Goal: Information Seeking & Learning: Learn about a topic

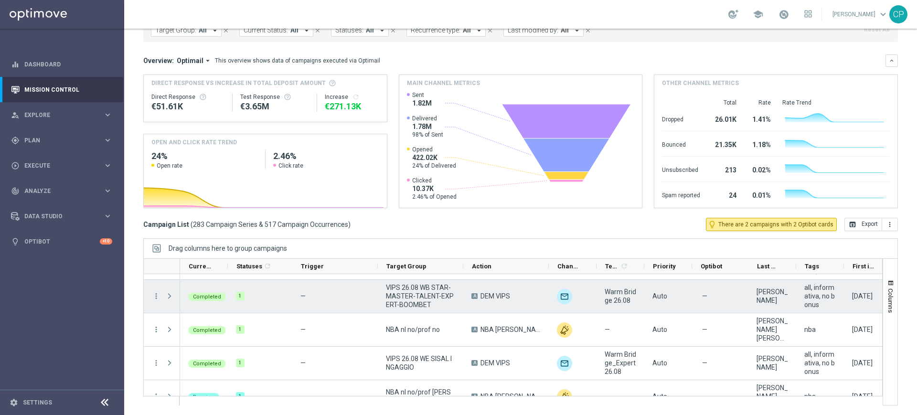
scroll to position [35, 0]
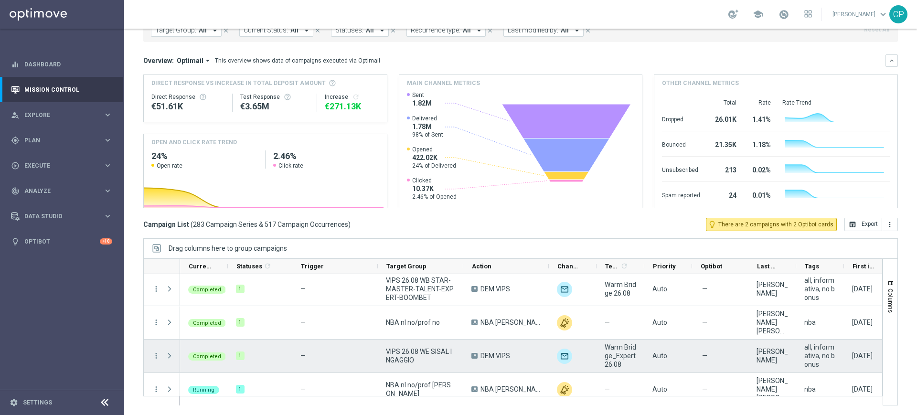
click at [168, 358] on span "Press SPACE to select this row." at bounding box center [169, 356] width 9 height 8
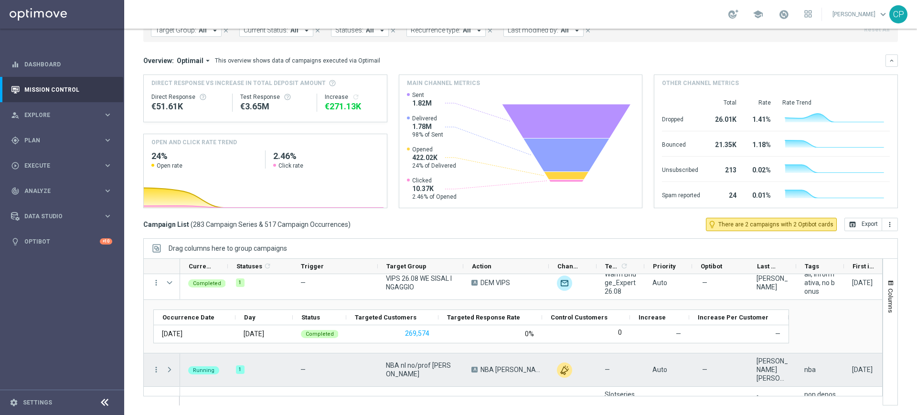
scroll to position [109, 0]
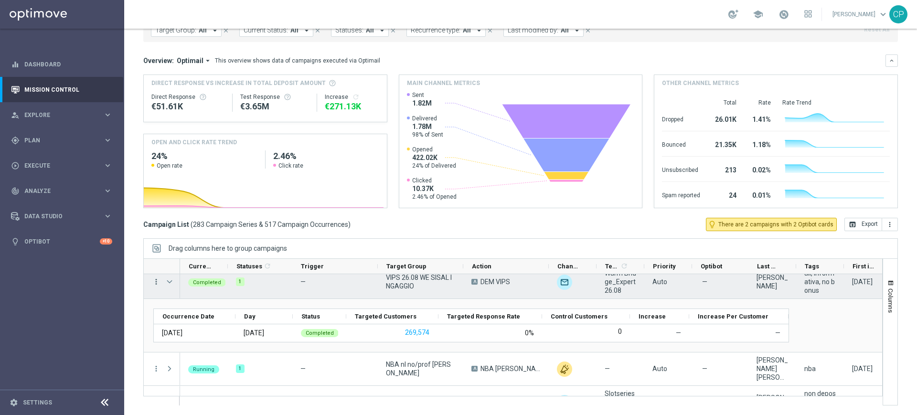
click at [157, 283] on icon "more_vert" at bounding box center [156, 281] width 9 height 9
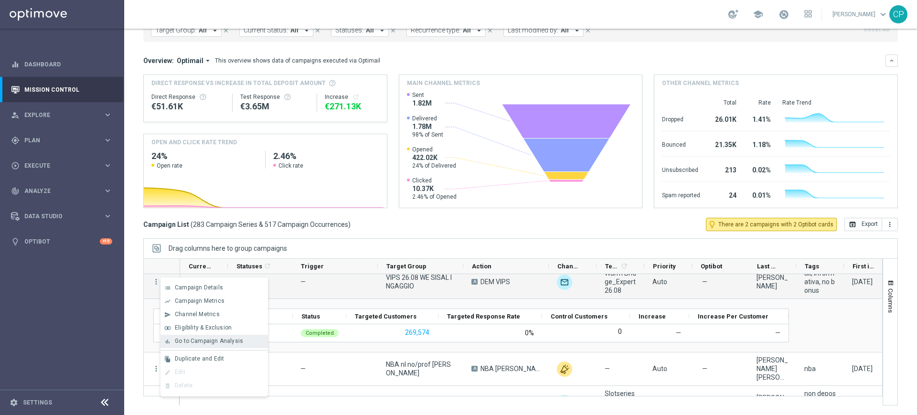
click at [199, 337] on span "Go to Campaign Analysis" at bounding box center [209, 340] width 68 height 7
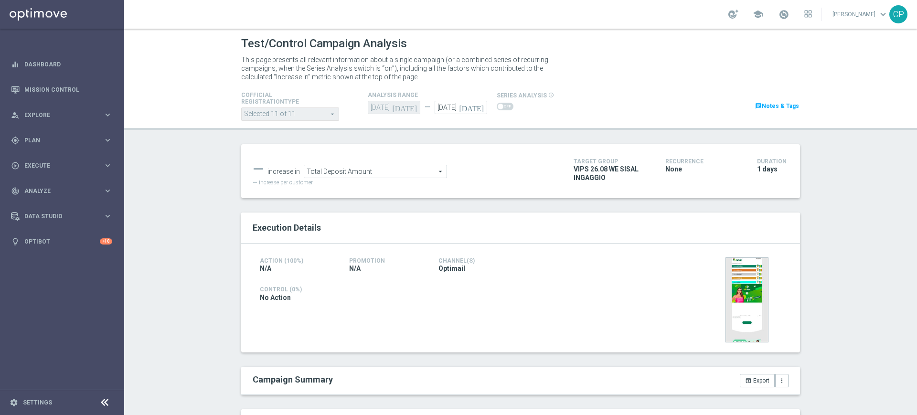
scroll to position [205, 0]
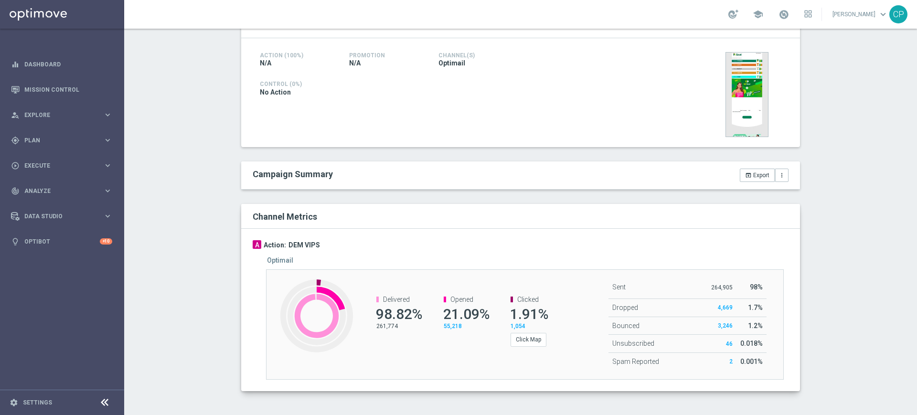
click at [370, 327] on channel-metrics-number "Delivered 98.82% 261,774" at bounding box center [393, 312] width 53 height 35
drag, startPoint x: 370, startPoint y: 328, endPoint x: 393, endPoint y: 328, distance: 22.9
click at [393, 328] on channel-metrics-number "Delivered 98.82% 261,774" at bounding box center [393, 312] width 53 height 35
copy p "261,774"
drag, startPoint x: 440, startPoint y: 312, endPoint x: 474, endPoint y: 312, distance: 34.8
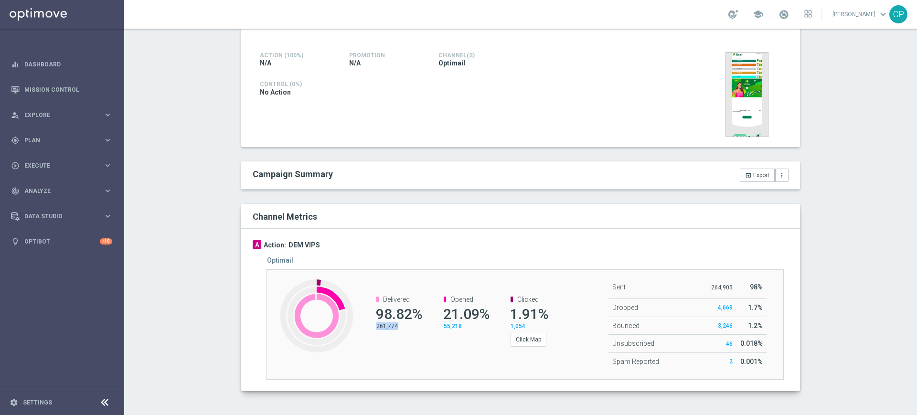
click at [474, 312] on span "21.09%" at bounding box center [466, 314] width 46 height 17
copy span "21.09"
drag, startPoint x: 506, startPoint y: 316, endPoint x: 531, endPoint y: 314, distance: 25.8
click at [531, 314] on span "1.91%" at bounding box center [529, 314] width 38 height 17
copy span "1.91"
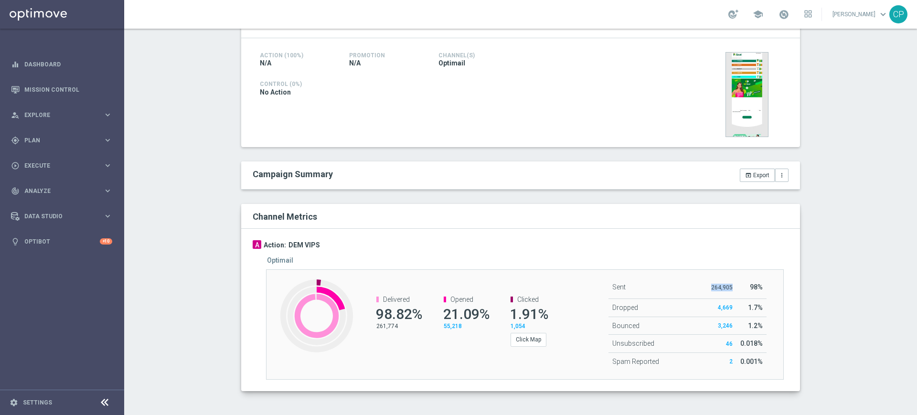
drag, startPoint x: 707, startPoint y: 287, endPoint x: 731, endPoint y: 288, distance: 23.4
click at [731, 288] on td "264,905" at bounding box center [721, 287] width 29 height 22
copy p "264,905"
click at [524, 344] on button "Click Map" at bounding box center [528, 339] width 36 height 13
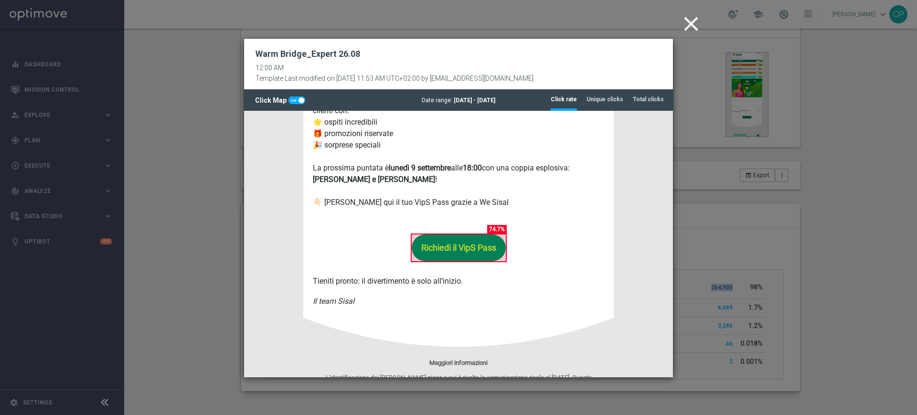
scroll to position [586, 0]
click at [609, 98] on tab-header "Unique clicks" at bounding box center [604, 99] width 37 height 8
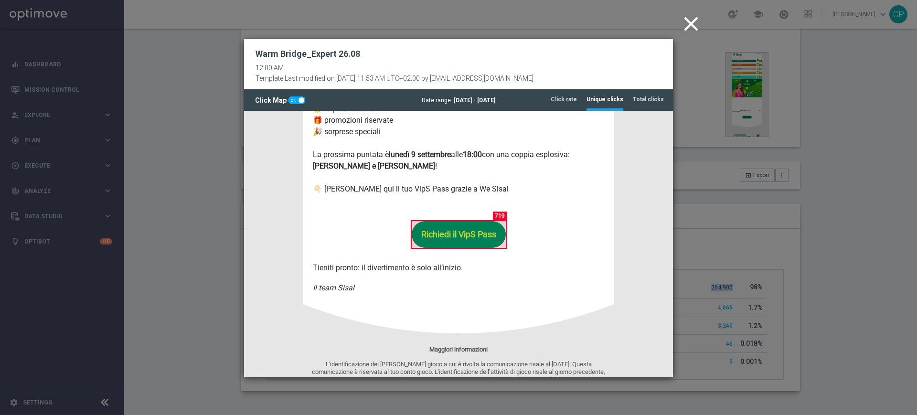
scroll to position [599, 0]
click at [499, 221] on link "Richiedi il VipS Pass" at bounding box center [458, 234] width 94 height 27
click at [647, 100] on tab-header "Total clicks" at bounding box center [647, 99] width 31 height 8
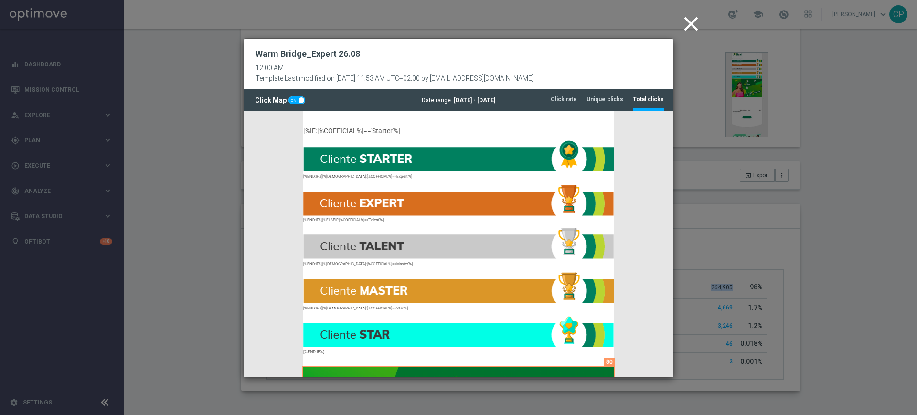
scroll to position [0, 0]
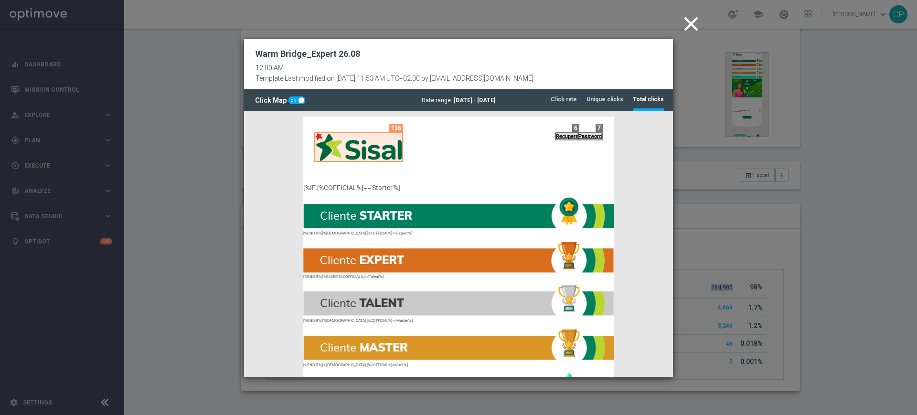
click at [690, 21] on icon "close" at bounding box center [691, 24] width 24 height 24
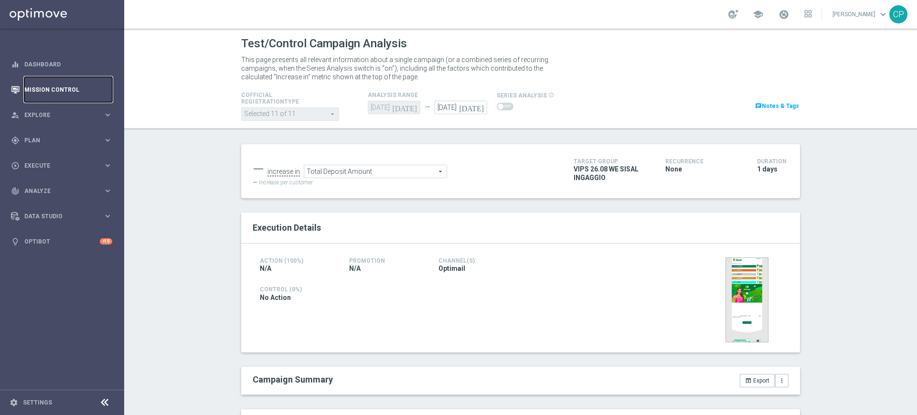
click at [69, 90] on link "Mission Control" at bounding box center [68, 89] width 88 height 25
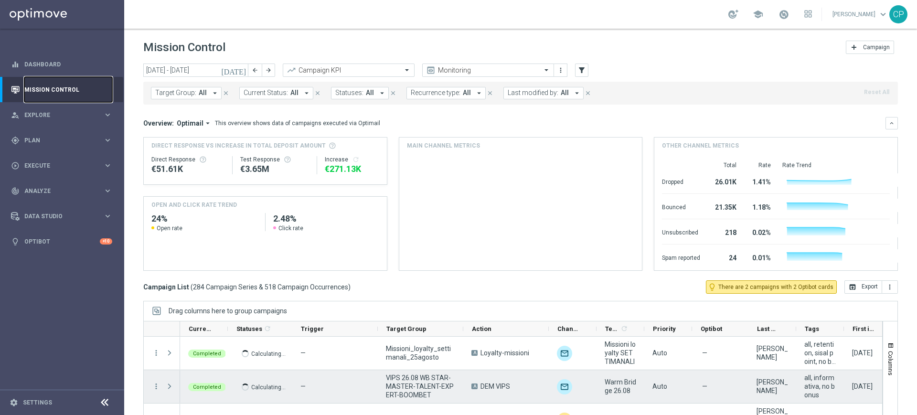
scroll to position [63, 0]
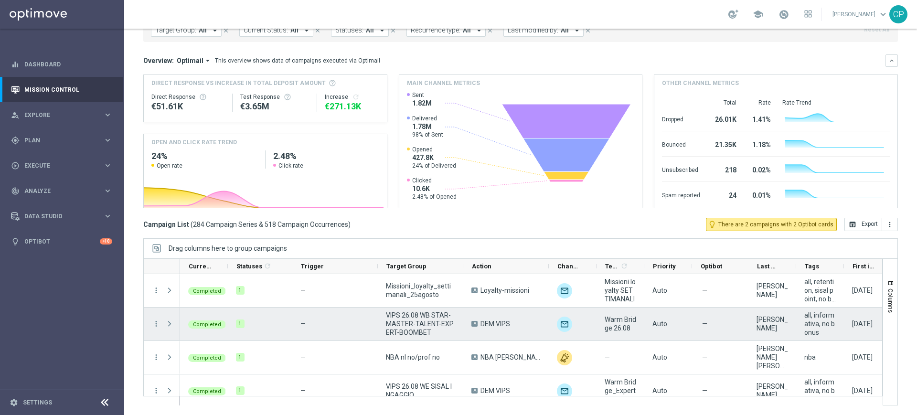
click at [164, 326] on div "Press SPACE to select this row." at bounding box center [170, 323] width 19 height 33
click at [170, 325] on span "Press SPACE to select this row." at bounding box center [169, 324] width 9 height 8
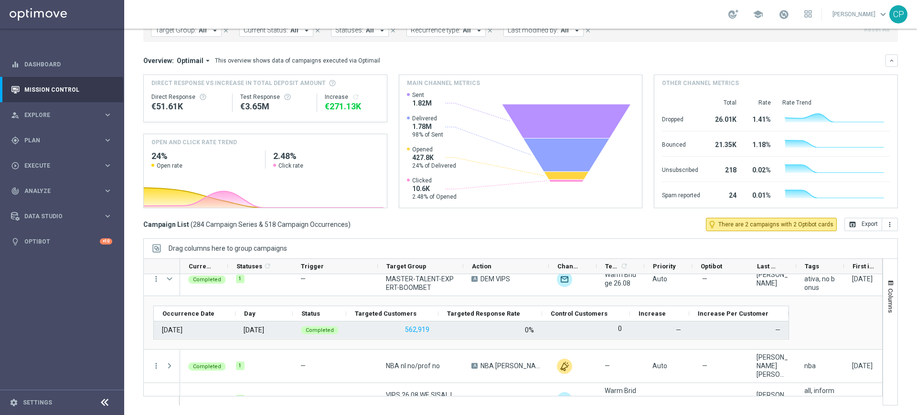
scroll to position [45, 0]
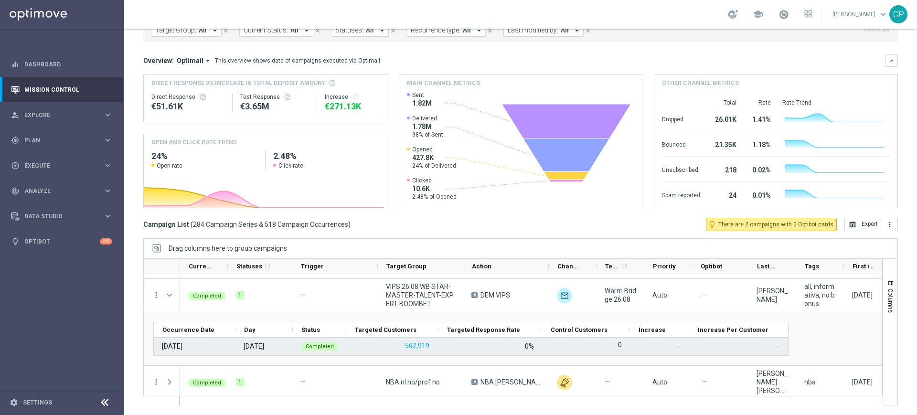
scroll to position [12, 0]
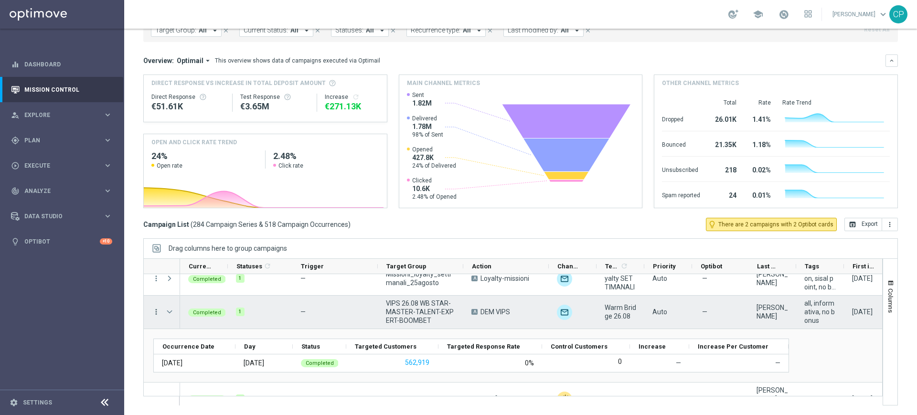
click at [156, 311] on icon "more_vert" at bounding box center [156, 311] width 9 height 9
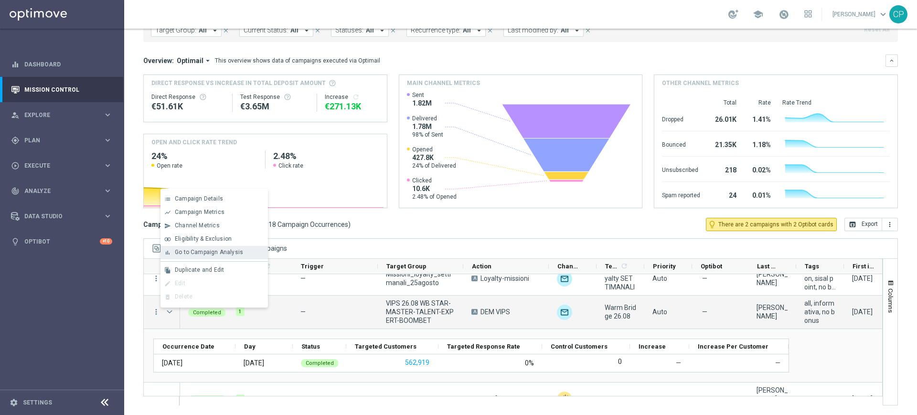
click at [186, 249] on span "Go to Campaign Analysis" at bounding box center [209, 252] width 68 height 7
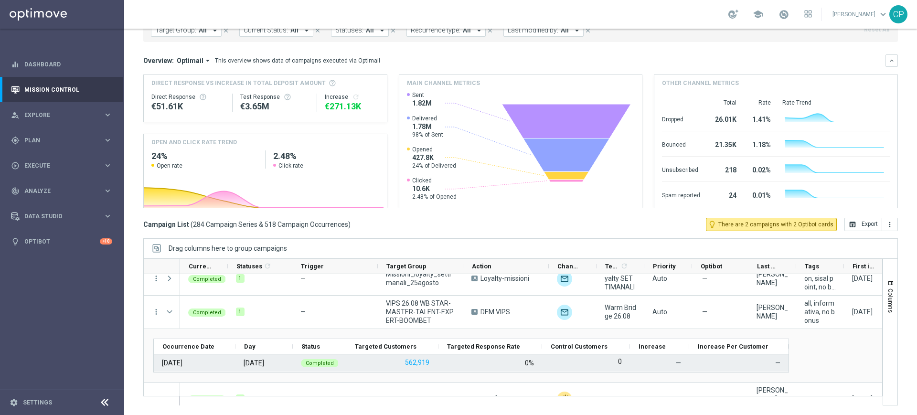
drag, startPoint x: 393, startPoint y: 363, endPoint x: 431, endPoint y: 362, distance: 37.7
click at [431, 362] on div "562,919" at bounding box center [392, 362] width 92 height 17
drag, startPoint x: 431, startPoint y: 362, endPoint x: 394, endPoint y: 363, distance: 36.8
click at [394, 363] on div "562,919" at bounding box center [392, 362] width 92 height 17
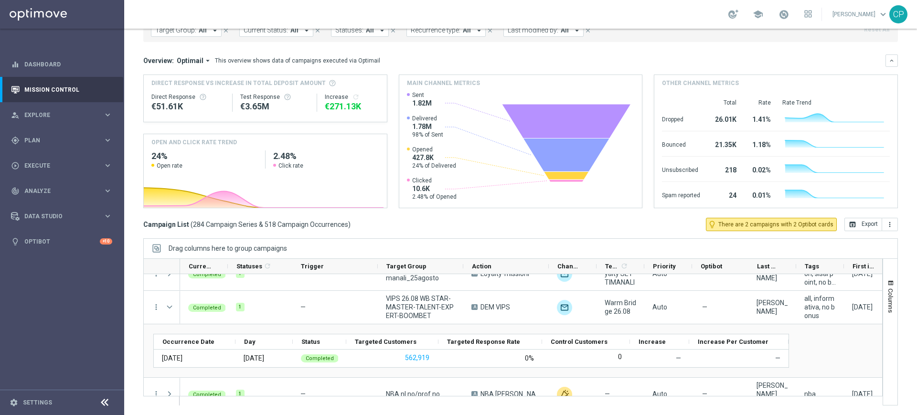
scroll to position [17, 0]
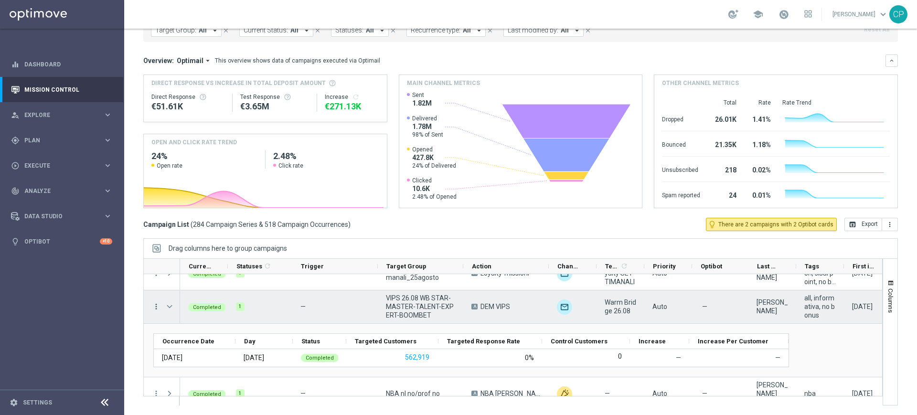
click at [156, 306] on icon "more_vert" at bounding box center [156, 306] width 9 height 9
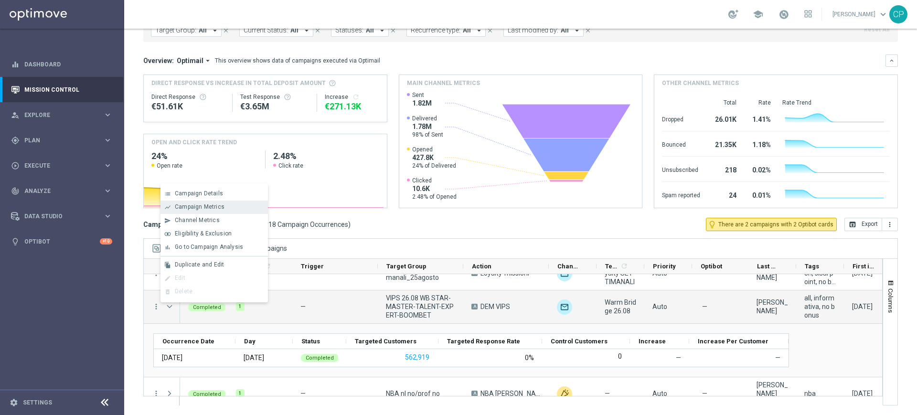
click at [205, 204] on span "Campaign Metrics" at bounding box center [200, 206] width 50 height 7
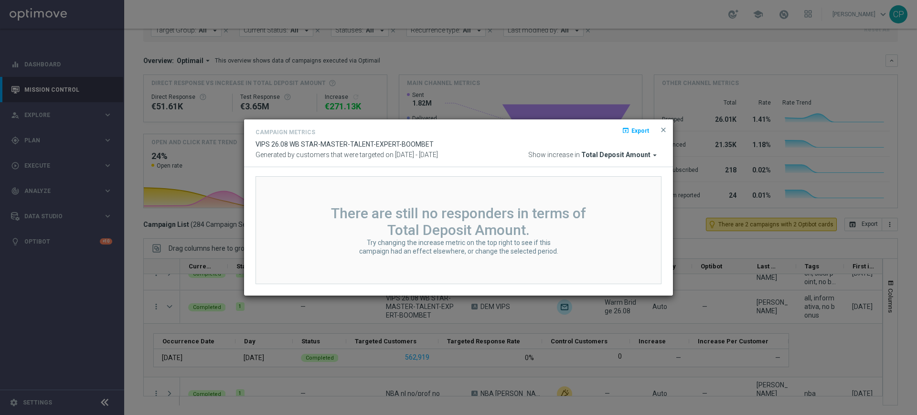
click at [634, 154] on span "Total Deposit Amount" at bounding box center [615, 155] width 69 height 9
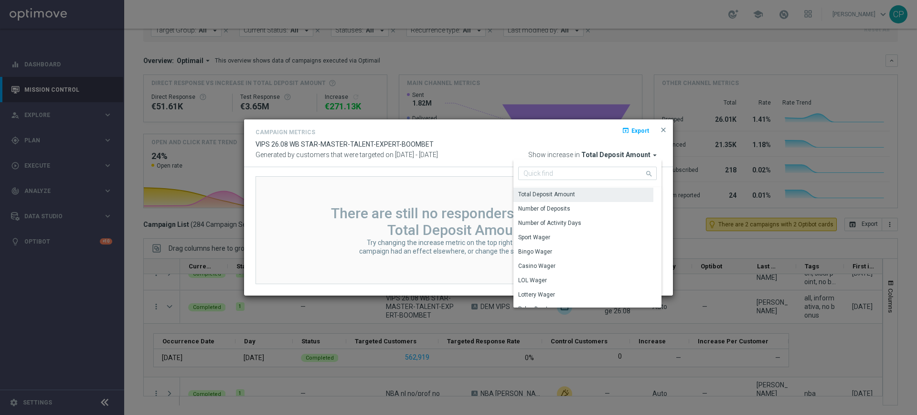
click at [575, 174] on input at bounding box center [587, 173] width 138 height 13
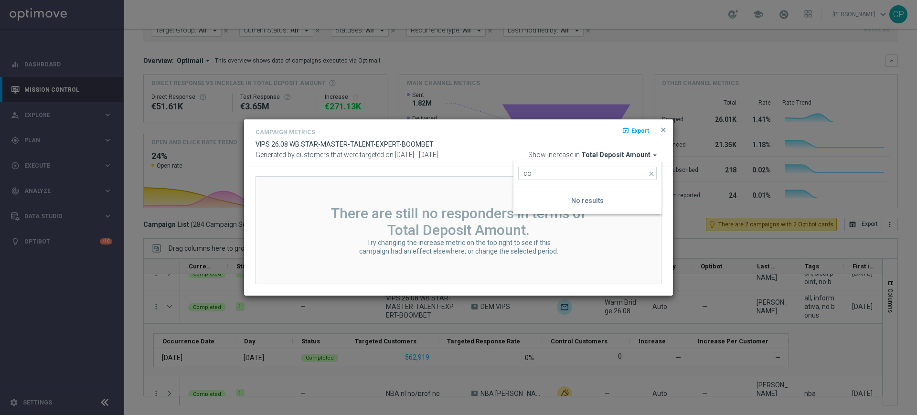
type input "c"
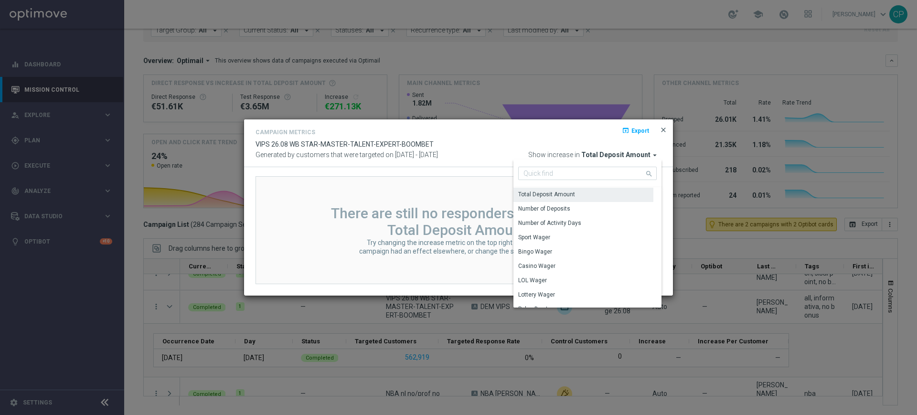
click at [666, 127] on span "close" at bounding box center [663, 130] width 8 height 8
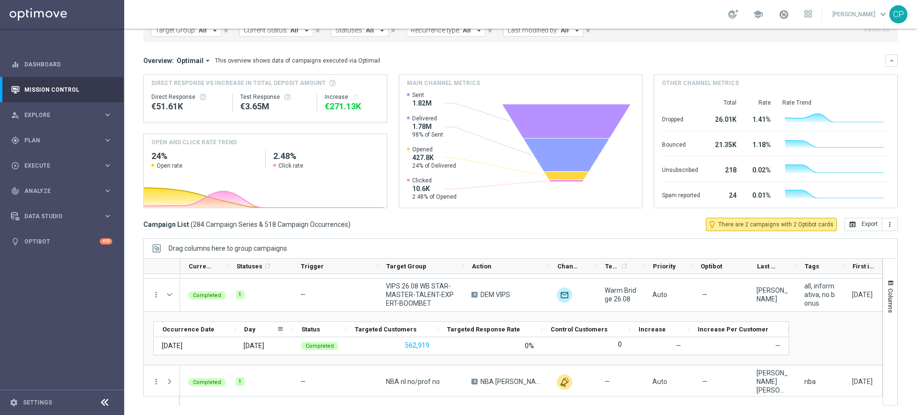
scroll to position [29, 0]
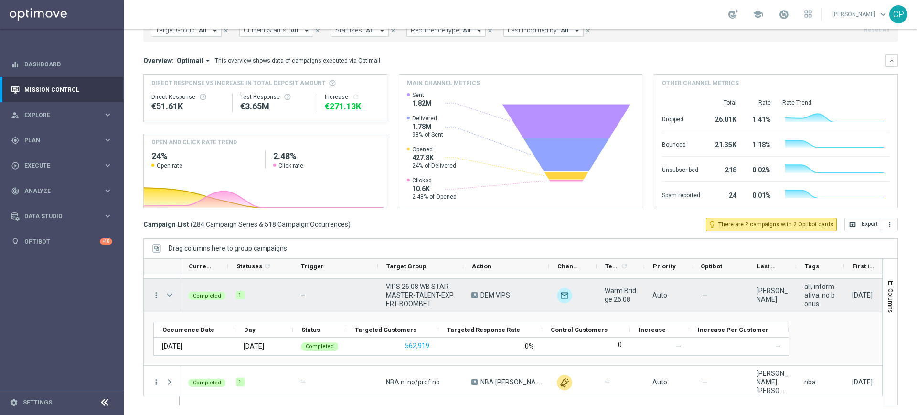
click at [169, 294] on span "Press SPACE to select this row." at bounding box center [169, 295] width 9 height 8
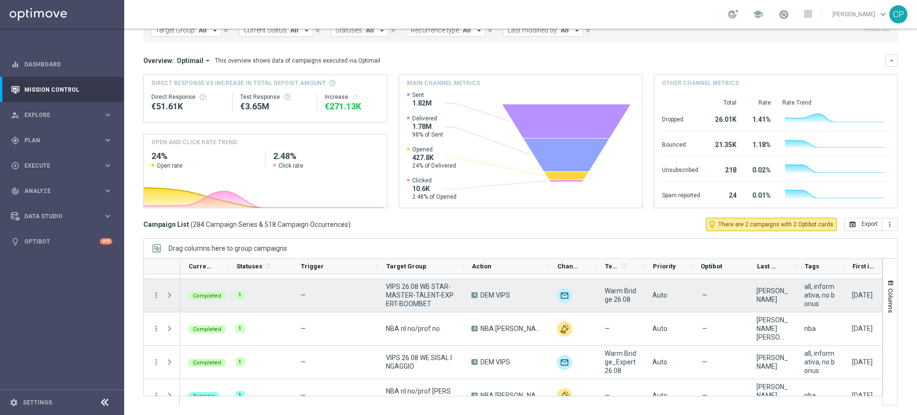
click at [169, 294] on span "Press SPACE to select this row." at bounding box center [169, 295] width 9 height 8
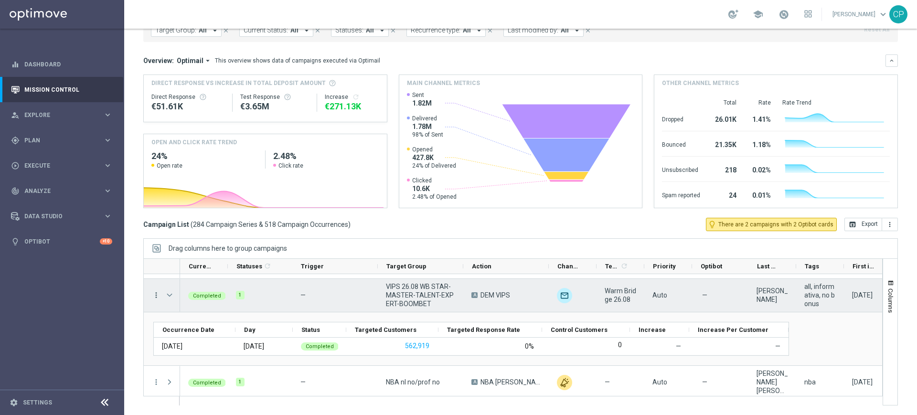
click at [156, 295] on icon "more_vert" at bounding box center [156, 295] width 9 height 9
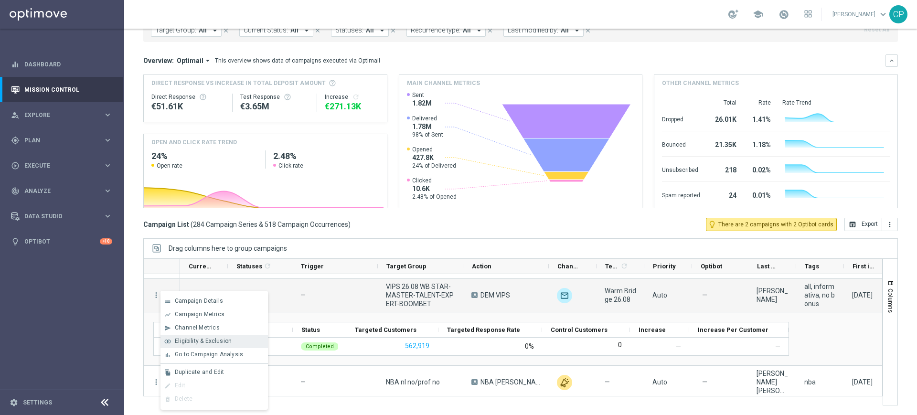
click at [194, 337] on span "Eligibility & Exclusion" at bounding box center [203, 340] width 57 height 7
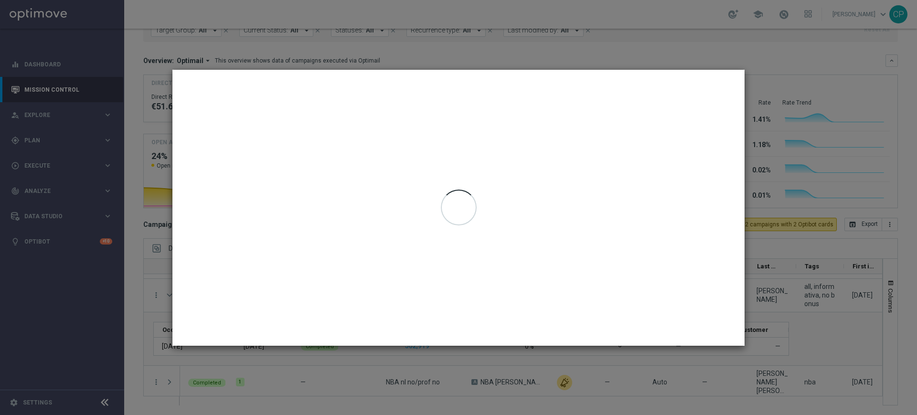
type input "26 Aug 2025 - 26 Aug 2025"
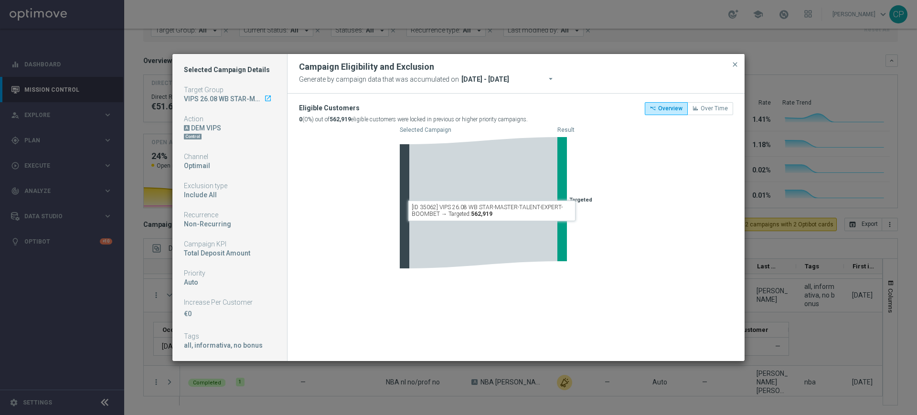
click at [495, 224] on icon at bounding box center [483, 202] width 148 height 131
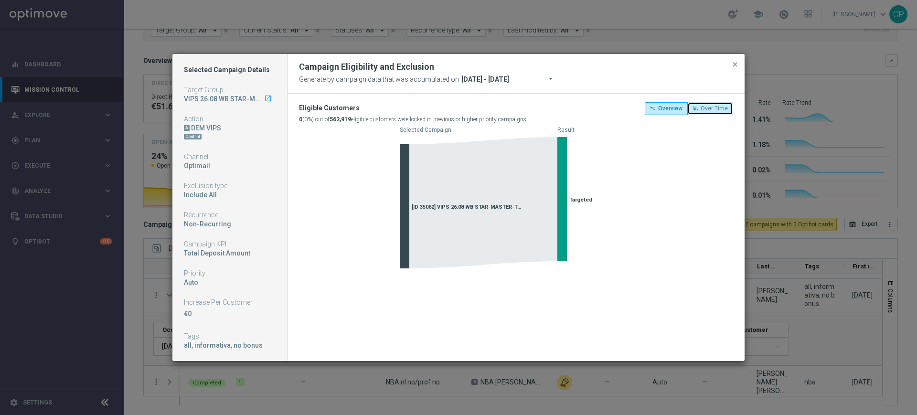
click at [709, 105] on span "Over Time" at bounding box center [713, 108] width 27 height 7
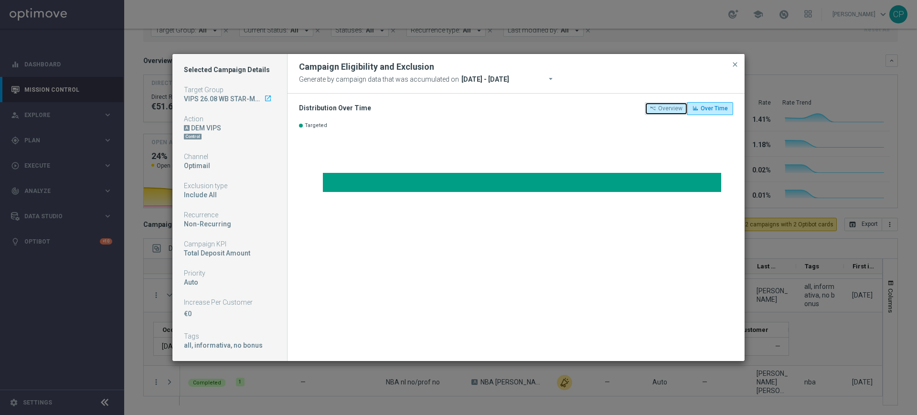
click at [659, 110] on button "Overview" at bounding box center [665, 108] width 43 height 12
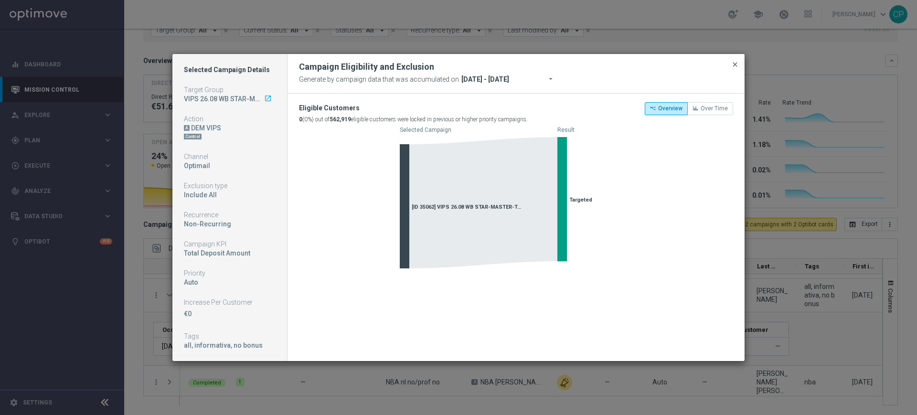
click at [735, 63] on span "close" at bounding box center [735, 65] width 8 height 8
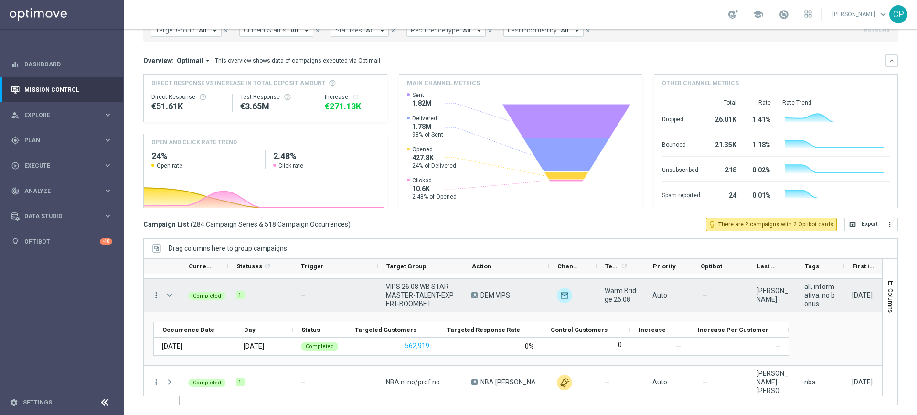
click at [155, 294] on icon "more_vert" at bounding box center [156, 295] width 9 height 9
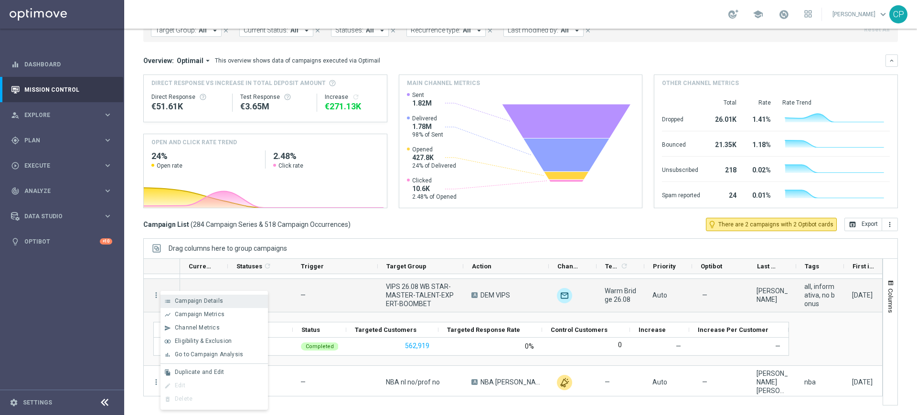
click at [196, 300] on span "Campaign Details" at bounding box center [199, 300] width 48 height 7
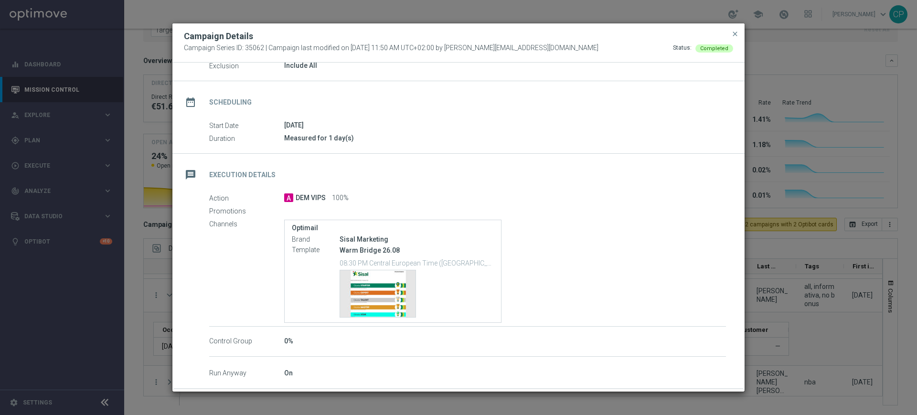
scroll to position [92, 0]
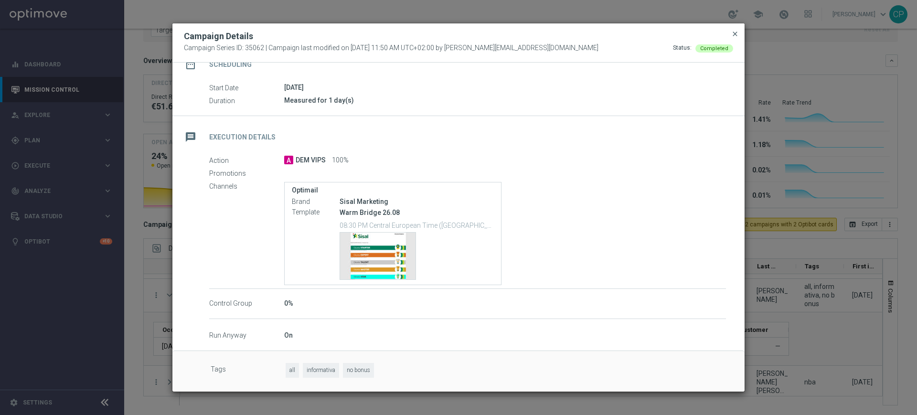
click at [737, 34] on span "close" at bounding box center [735, 34] width 8 height 8
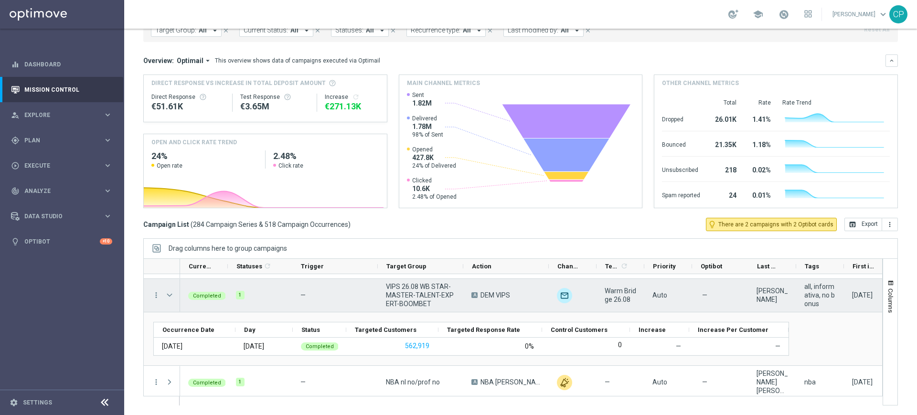
click at [170, 296] on span "Press SPACE to select this row." at bounding box center [169, 295] width 9 height 8
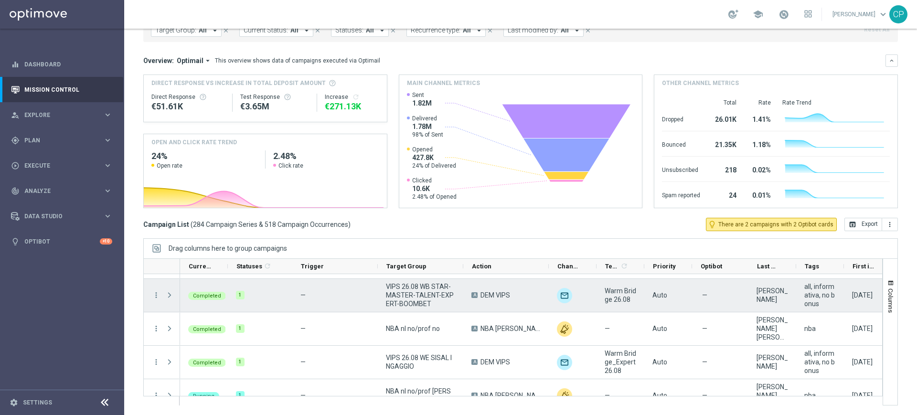
click at [170, 296] on span "Press SPACE to select this row." at bounding box center [169, 295] width 9 height 8
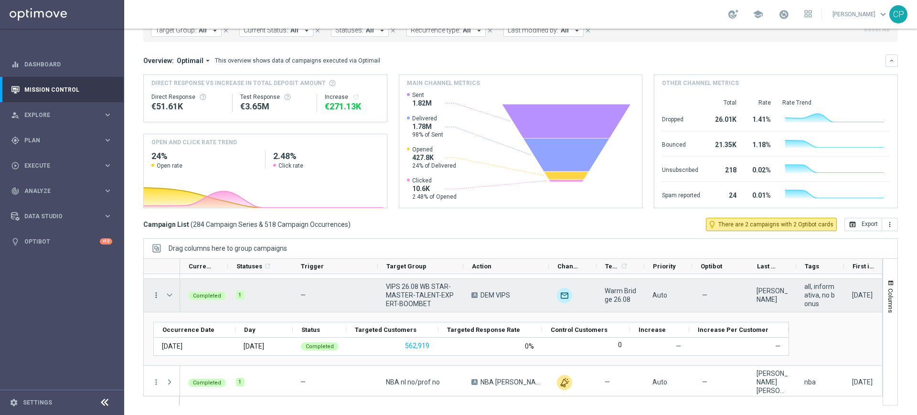
click at [156, 296] on icon "more_vert" at bounding box center [156, 295] width 9 height 9
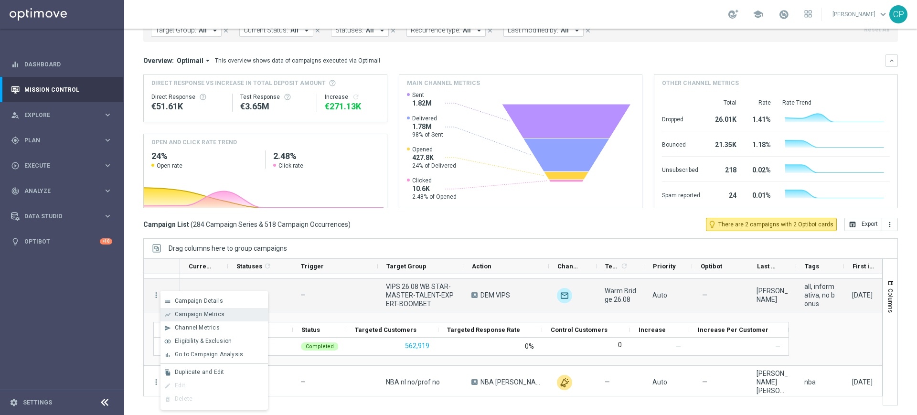
click at [183, 313] on span "Campaign Metrics" at bounding box center [200, 314] width 50 height 7
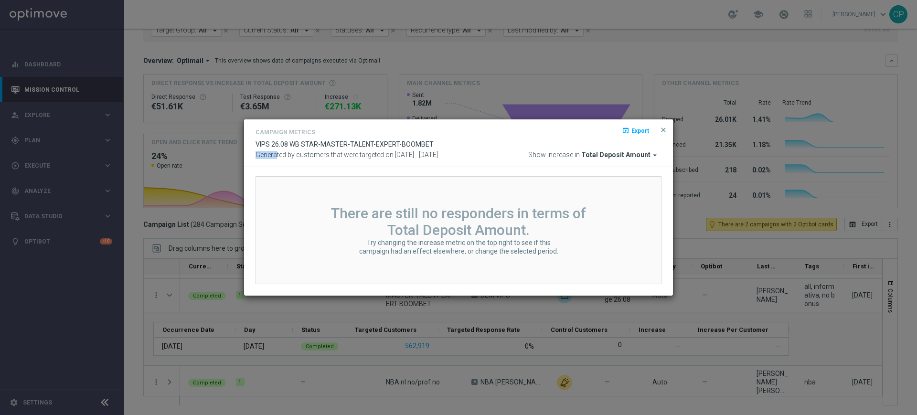
drag, startPoint x: 274, startPoint y: 154, endPoint x: 431, endPoint y: 149, distance: 156.6
click at [431, 149] on div "Campaign Metrics open_in_browser Export VIPS 26.08 WB STAR-MASTER-TALENT-EXPERT…" at bounding box center [458, 142] width 406 height 33
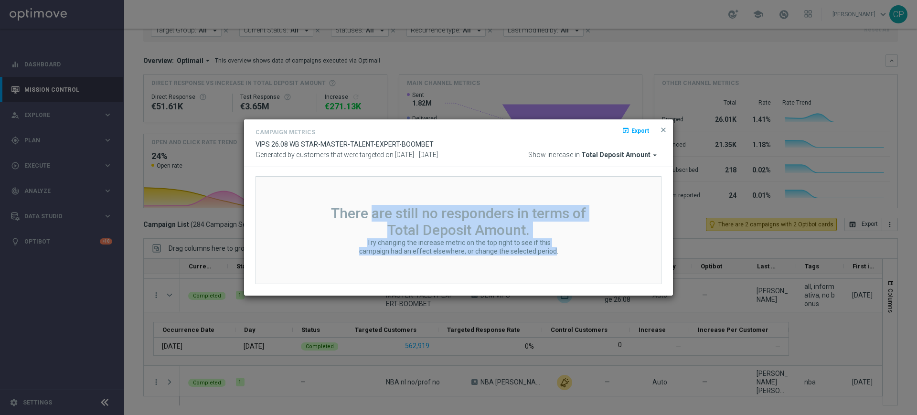
drag, startPoint x: 371, startPoint y: 213, endPoint x: 537, endPoint y: 289, distance: 182.0
click at [537, 289] on div "There are still no responders in terms of Total Deposit Amount. Try changing th…" at bounding box center [458, 231] width 429 height 128
click at [650, 155] on icon "arrow_drop_down" at bounding box center [654, 155] width 9 height 9
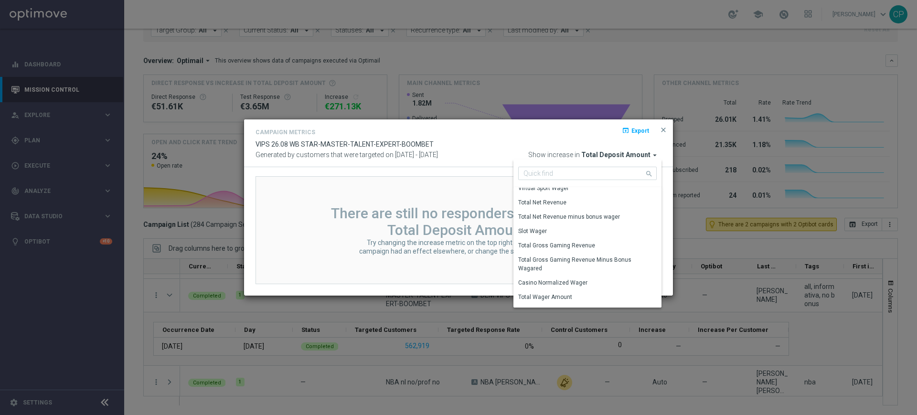
scroll to position [261, 0]
click at [663, 127] on span "close" at bounding box center [663, 130] width 8 height 8
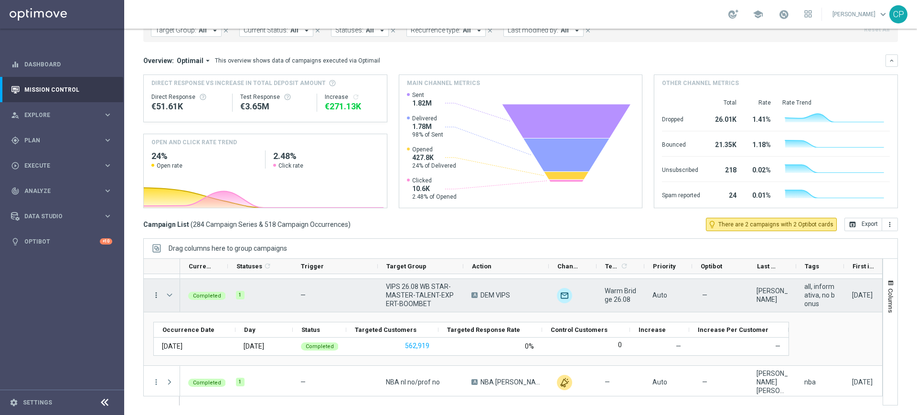
click at [155, 297] on icon "more_vert" at bounding box center [156, 295] width 9 height 9
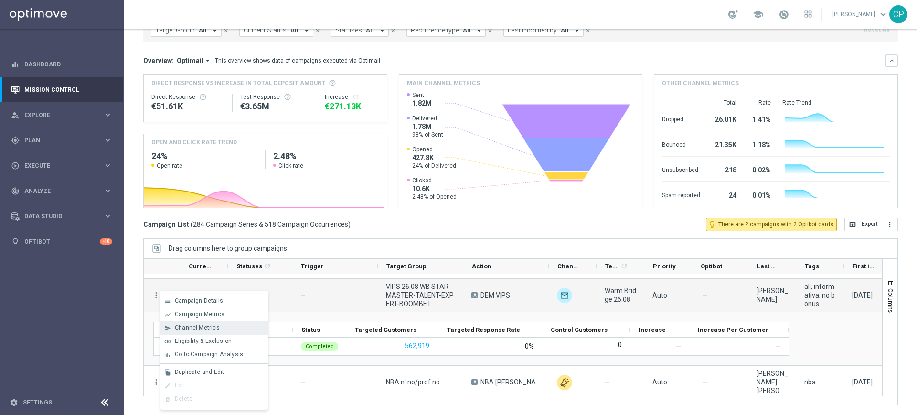
click at [185, 324] on span "Channel Metrics" at bounding box center [197, 327] width 45 height 7
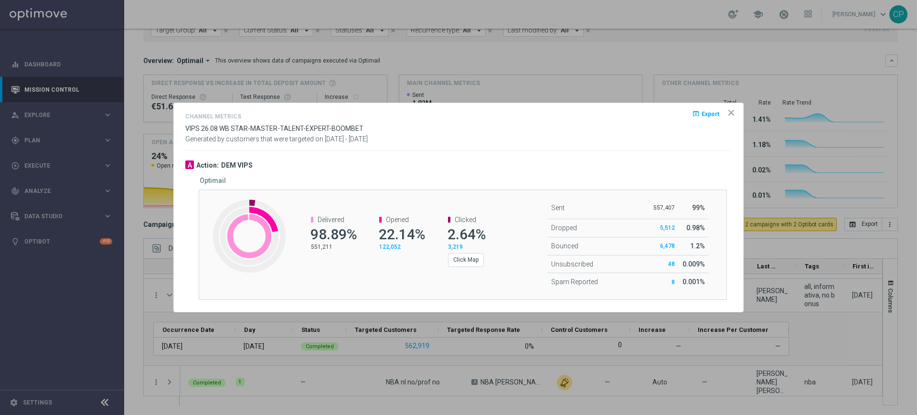
click at [706, 113] on span "Export" at bounding box center [710, 113] width 18 height 7
drag, startPoint x: 651, startPoint y: 208, endPoint x: 685, endPoint y: 205, distance: 35.0
click at [685, 205] on tr "Sent 557,407 99%" at bounding box center [627, 208] width 161 height 22
click at [734, 116] on icon "icon" at bounding box center [731, 113] width 10 height 10
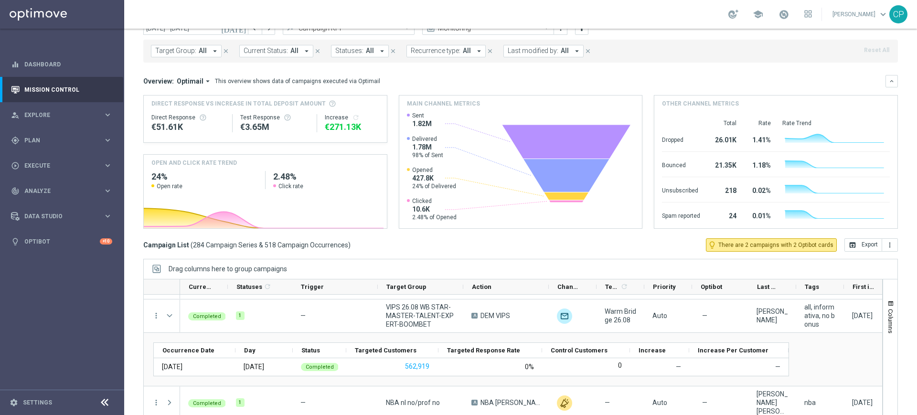
scroll to position [63, 0]
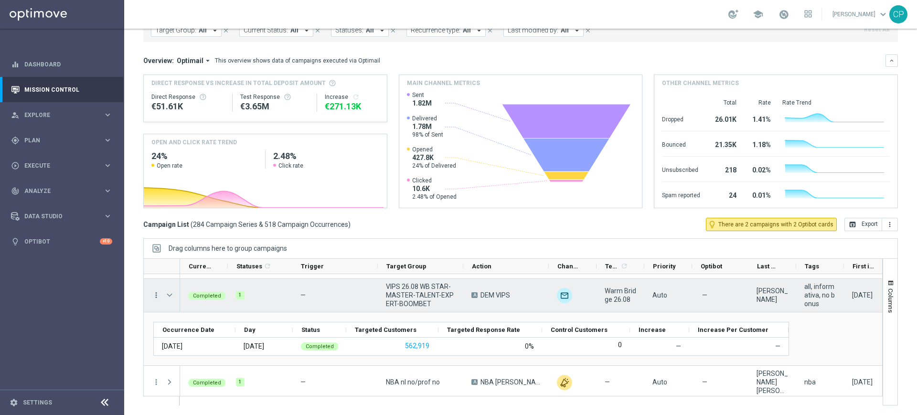
click at [157, 295] on icon "more_vert" at bounding box center [156, 295] width 9 height 9
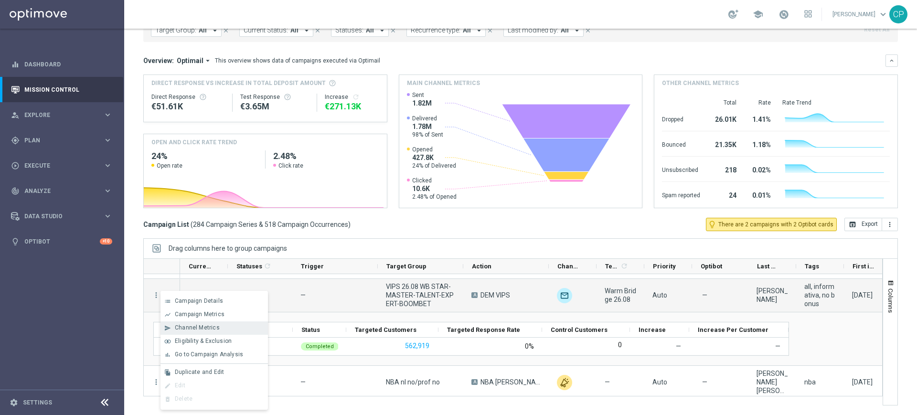
click at [201, 328] on span "Channel Metrics" at bounding box center [197, 327] width 45 height 7
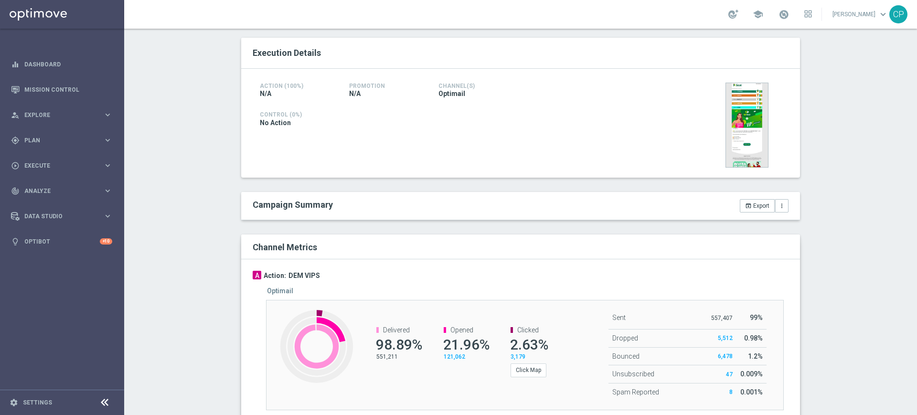
scroll to position [205, 0]
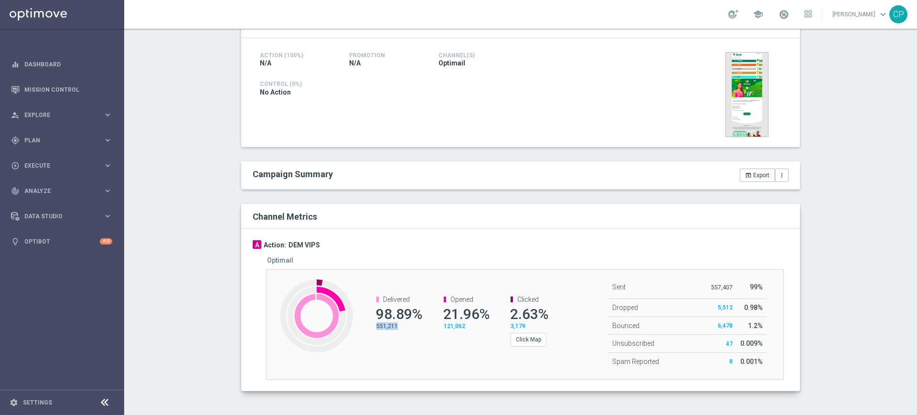
drag, startPoint x: 397, startPoint y: 328, endPoint x: 373, endPoint y: 329, distance: 23.9
click at [376, 329] on p "551,211" at bounding box center [397, 326] width 43 height 8
copy p "551,211"
drag, startPoint x: 439, startPoint y: 313, endPoint x: 484, endPoint y: 314, distance: 44.4
click at [484, 314] on span "21.96%" at bounding box center [466, 314] width 46 height 17
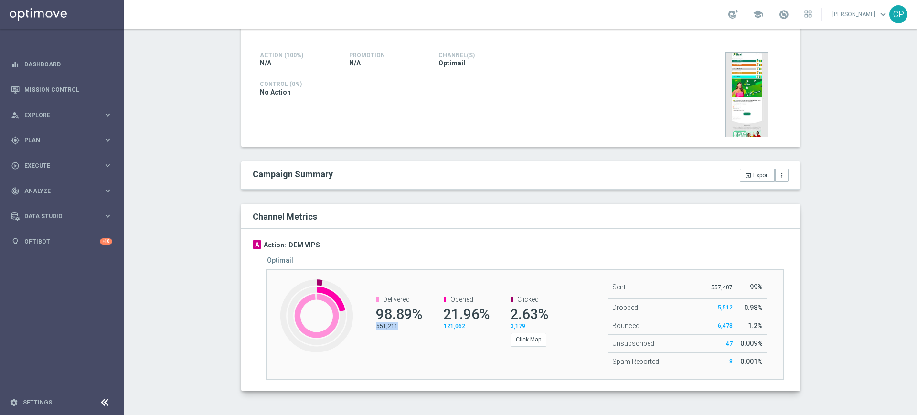
copy span "21.96%"
drag, startPoint x: 506, startPoint y: 312, endPoint x: 520, endPoint y: 311, distance: 14.9
click at [520, 311] on span "2.63%" at bounding box center [529, 314] width 38 height 17
click at [521, 337] on button "Click Map" at bounding box center [528, 339] width 36 height 13
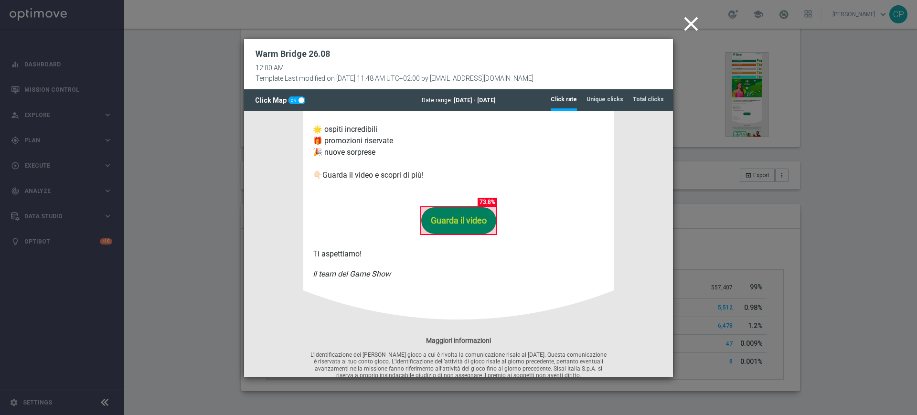
scroll to position [573, 0]
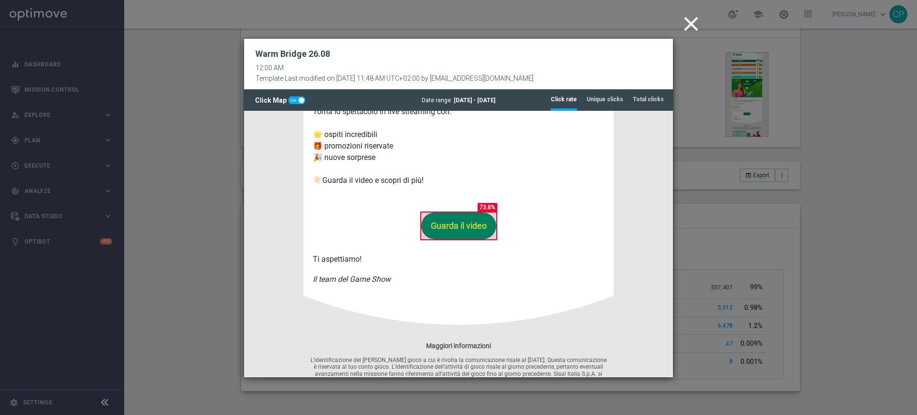
click at [688, 30] on icon "close" at bounding box center [691, 24] width 24 height 24
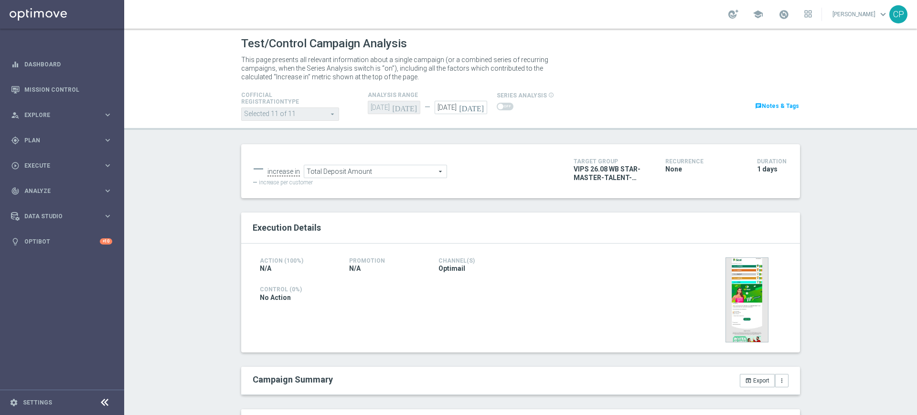
scroll to position [205, 0]
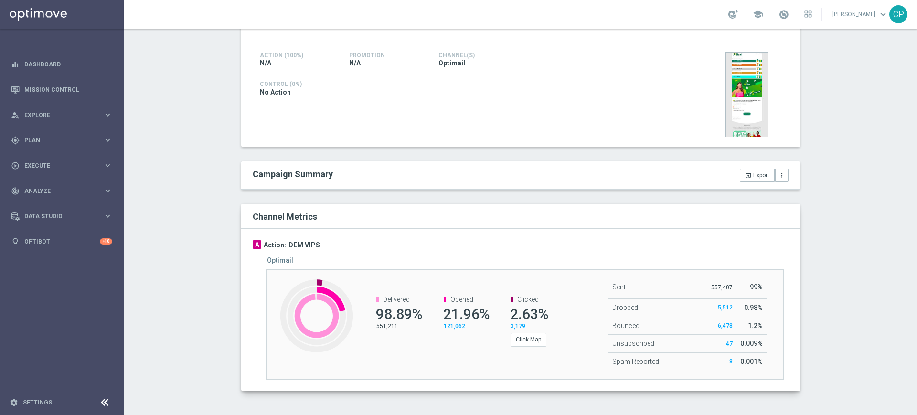
click at [401, 353] on div "Delivered 98.89% 551,211 Opened 21.96% 121,062 Clicked 2.63% 3,179 Click Map" at bounding box center [459, 321] width 215 height 70
click at [718, 288] on p "557,407" at bounding box center [721, 288] width 21 height 8
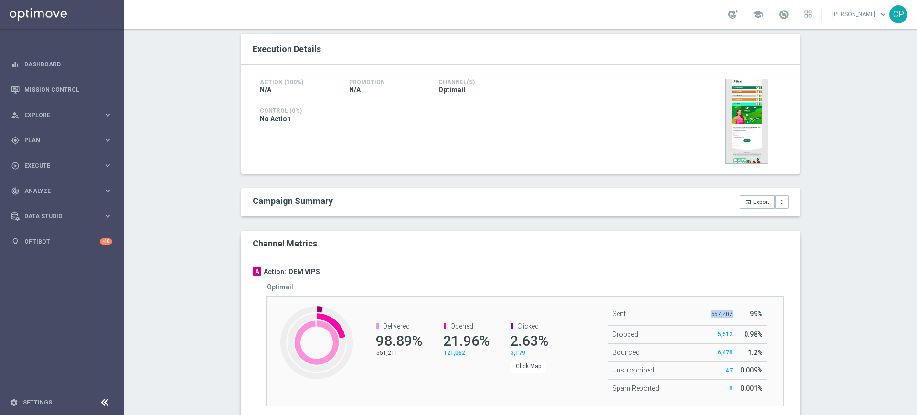
scroll to position [193, 0]
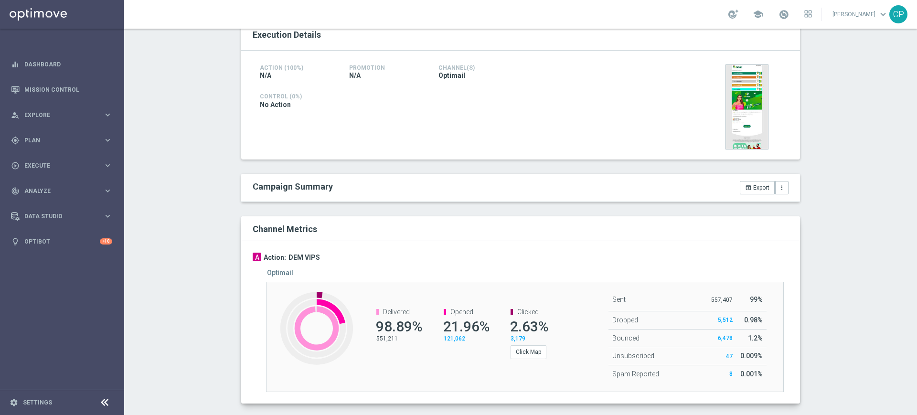
click at [453, 339] on span "121,062" at bounding box center [453, 338] width 21 height 7
click at [517, 337] on span "3,179" at bounding box center [517, 338] width 15 height 7
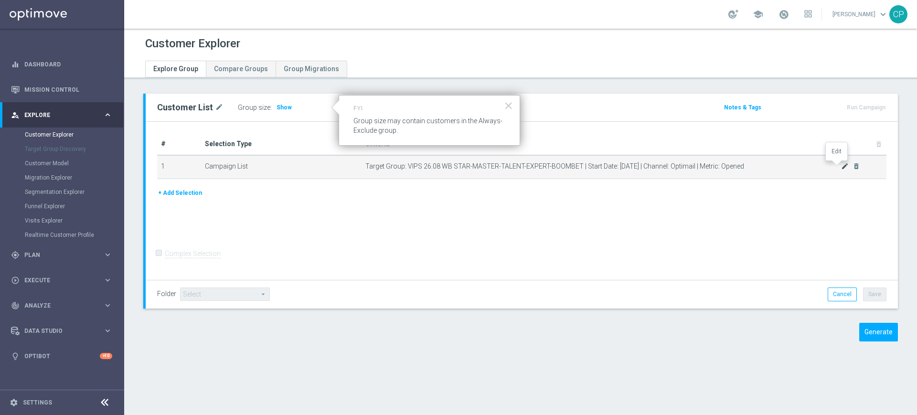
click at [841, 165] on icon "mode_edit" at bounding box center [845, 166] width 8 height 8
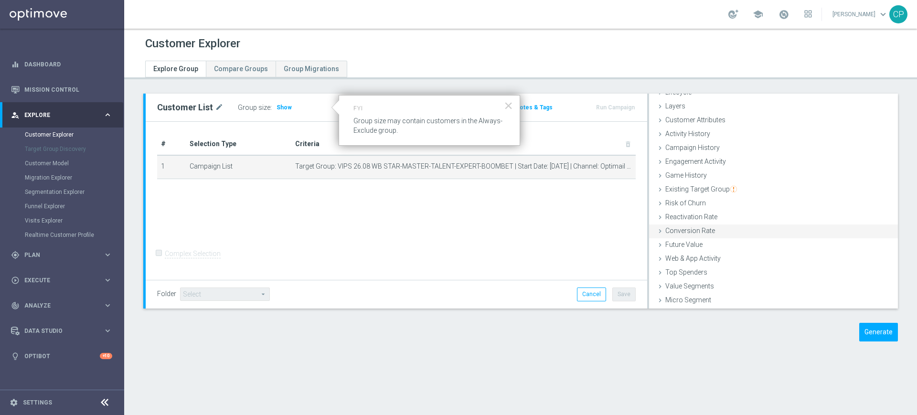
scroll to position [39, 0]
click at [668, 300] on span "Customer List" at bounding box center [686, 300] width 42 height 8
click at [672, 172] on span "Campaign History" at bounding box center [692, 173] width 54 height 8
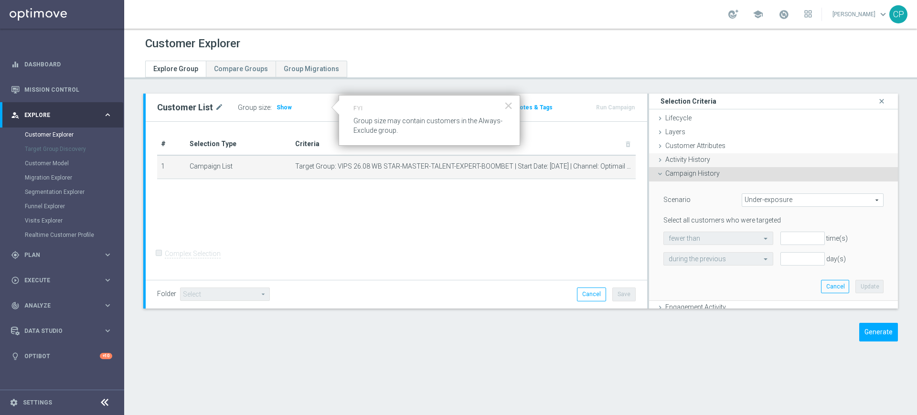
click at [688, 158] on span "Activity History" at bounding box center [687, 160] width 45 height 8
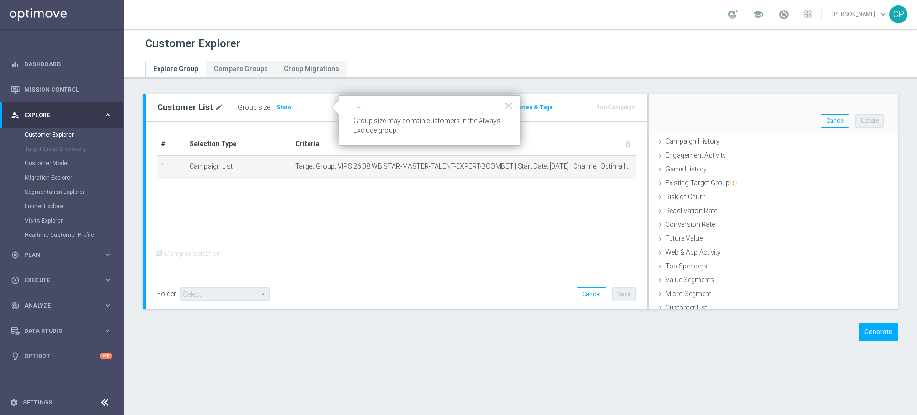
scroll to position [274, 0]
click at [620, 247] on div "# Selection Type Criteria delete_forever 1 Campaign List Target Group: VIPS 26.…" at bounding box center [396, 201] width 501 height 158
click at [821, 115] on button "Cancel" at bounding box center [835, 113] width 28 height 13
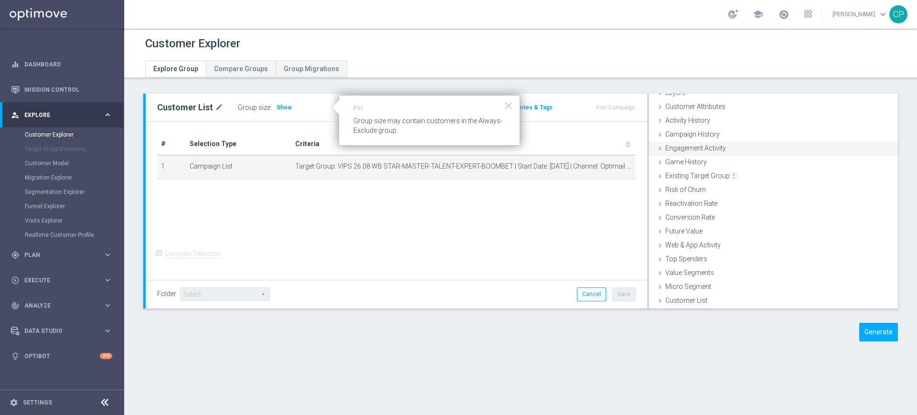
scroll to position [39, 0]
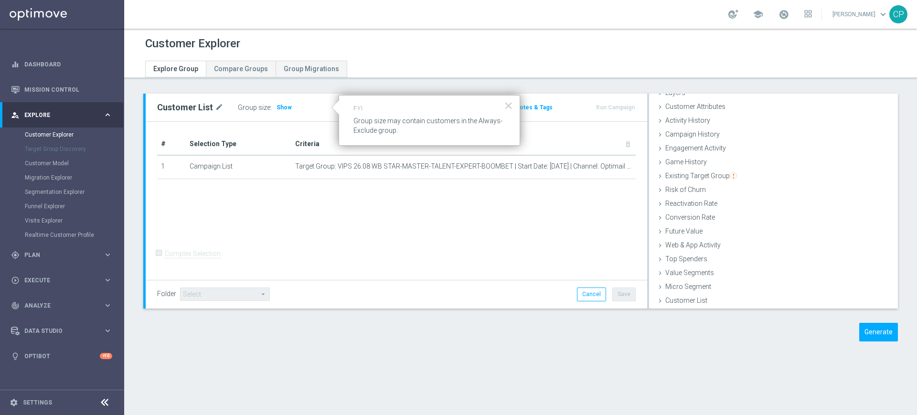
click at [610, 211] on div "# Selection Type Criteria delete_forever 1 Campaign List Target Group: VIPS 26.…" at bounding box center [396, 201] width 501 height 158
click at [513, 277] on form "Complex Selection Invalid Expression" at bounding box center [396, 263] width 478 height 34
click at [559, 209] on div "# Selection Type Criteria delete_forever 1 Campaign List Target Group: VIPS 26.…" at bounding box center [396, 201] width 501 height 158
click at [507, 105] on button "×" at bounding box center [508, 105] width 9 height 15
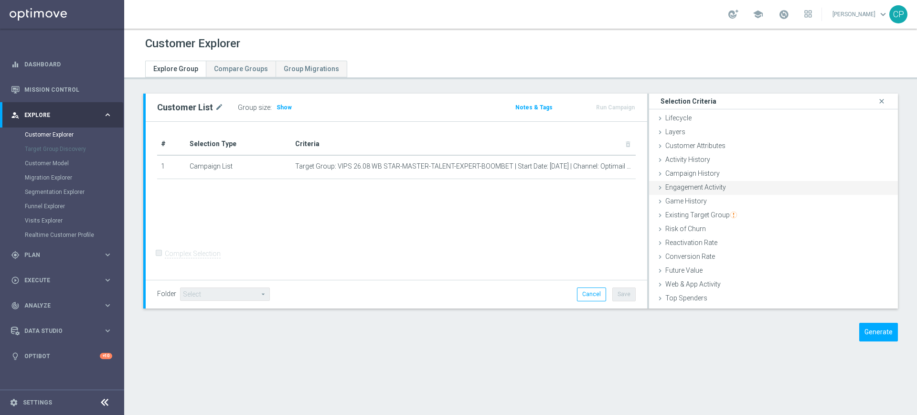
scroll to position [7, 0]
click at [687, 152] on span "Activity History" at bounding box center [687, 153] width 45 height 8
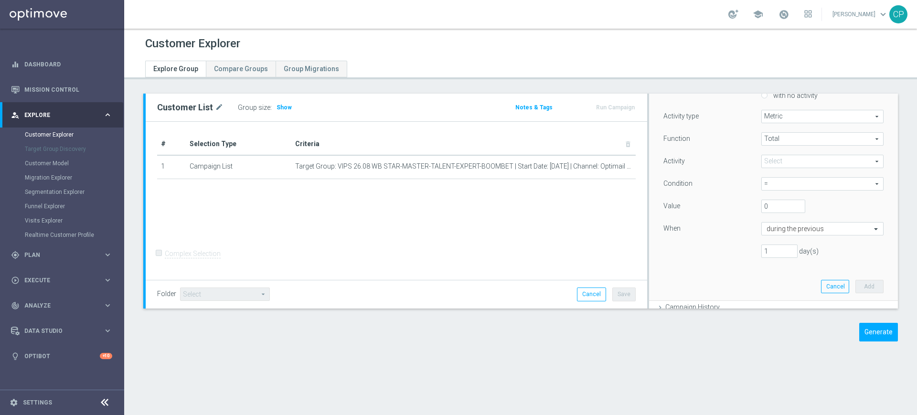
scroll to position [102, 0]
click at [528, 239] on div "# Selection Type Criteria delete_forever 1 Campaign List Target Group: VIPS 26.…" at bounding box center [396, 201] width 501 height 158
click at [608, 379] on div "Customer Explorer Explore Group Compare Groups Group Migrations Customer List m…" at bounding box center [520, 222] width 792 height 386
click at [870, 333] on button "Generate" at bounding box center [878, 332] width 39 height 19
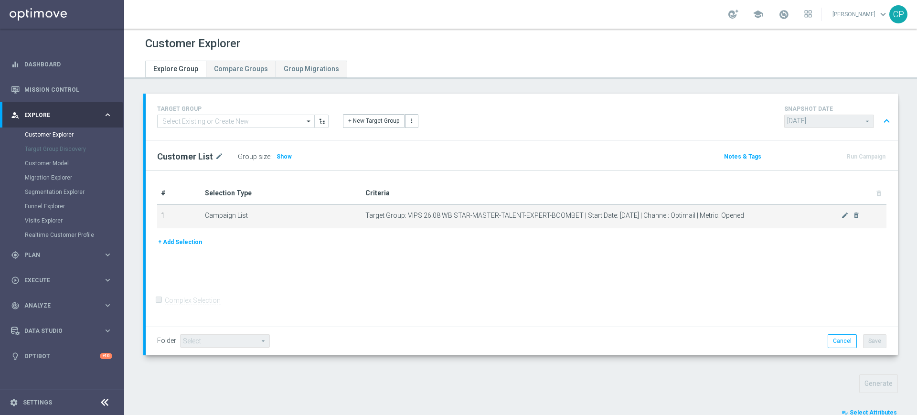
drag, startPoint x: 709, startPoint y: 214, endPoint x: 758, endPoint y: 212, distance: 49.2
click at [758, 212] on span "Target Group: VIPS 26.08 WB STAR-MASTER-TALENT-EXPERT-BOOMBET | Start Date: 202…" at bounding box center [603, 215] width 476 height 8
click at [841, 214] on icon "mode_edit" at bounding box center [845, 215] width 8 height 8
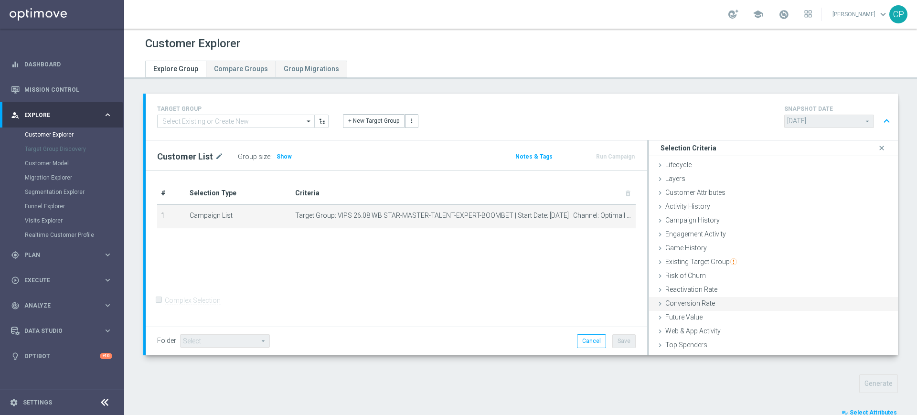
scroll to position [0, 0]
click at [876, 149] on icon "close" at bounding box center [881, 147] width 10 height 13
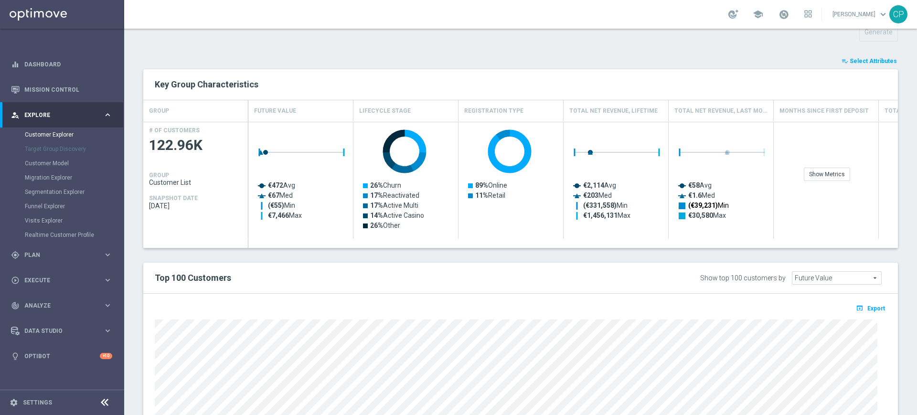
scroll to position [352, 0]
click at [864, 59] on span "Select Attributes" at bounding box center [872, 60] width 47 height 7
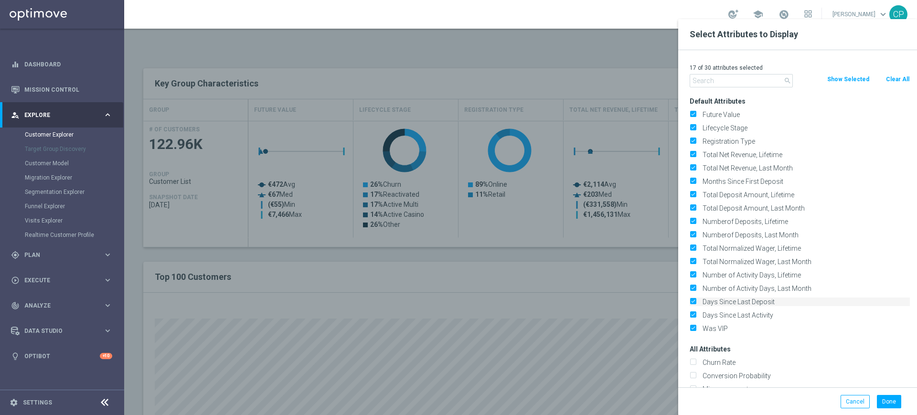
drag, startPoint x: 694, startPoint y: 114, endPoint x: 804, endPoint y: 305, distance: 220.5
click at [804, 305] on div "Default Attributes Future Value Lifecycle Stage Registration Type" at bounding box center [799, 215] width 234 height 241
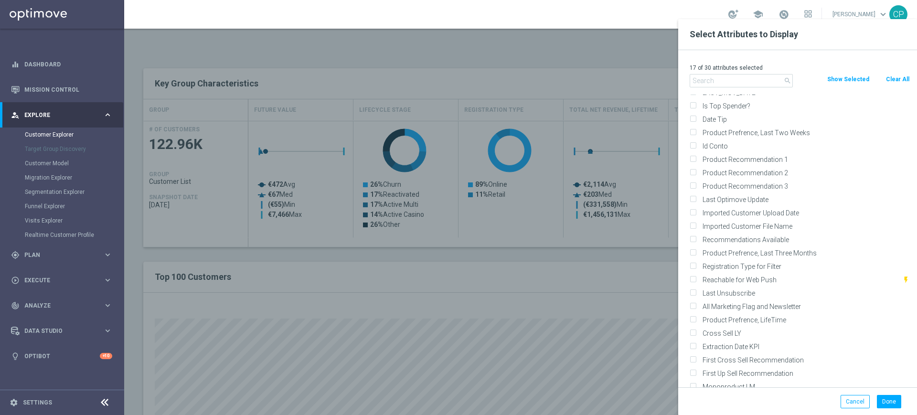
scroll to position [4827, 0]
click at [896, 77] on button "Clear All" at bounding box center [897, 79] width 25 height 11
checkbox input "false"
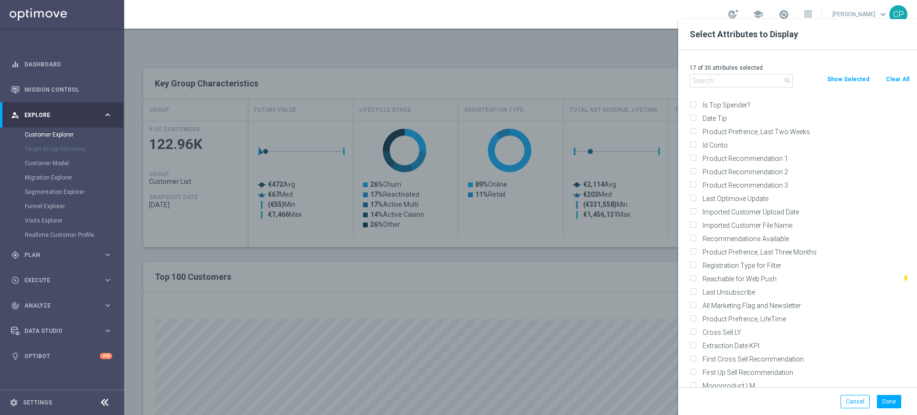
checkbox input "false"
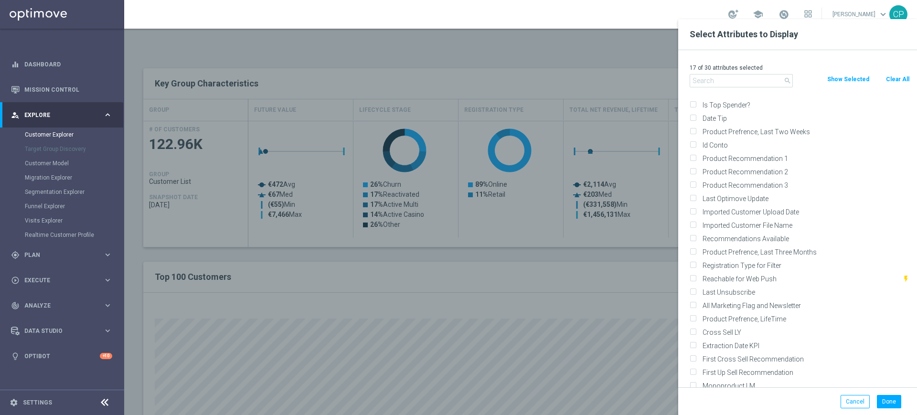
checkbox input "false"
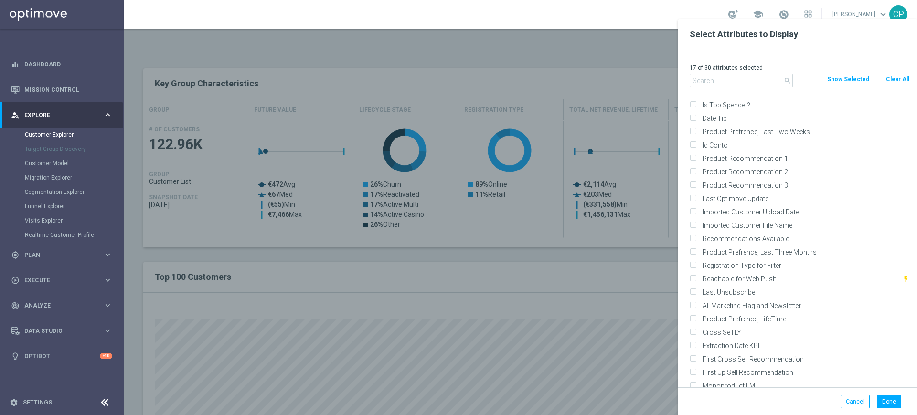
checkbox input "false"
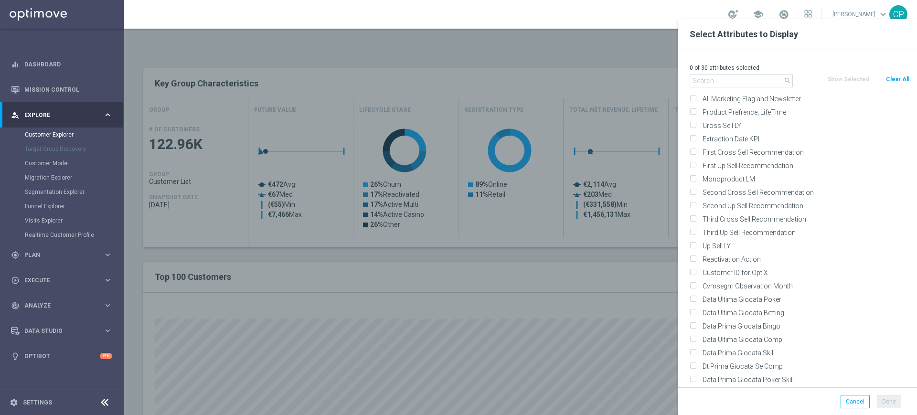
scroll to position [5035, 0]
click at [715, 76] on input "text" at bounding box center [740, 80] width 103 height 13
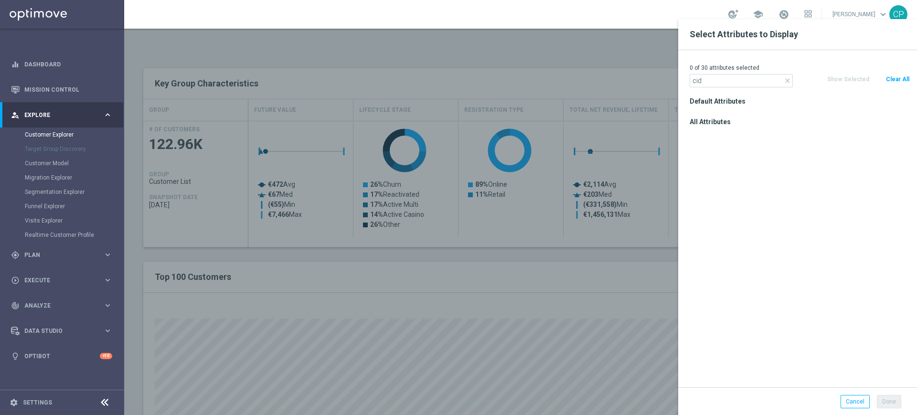
click at [718, 122] on h3 "All Attributes" at bounding box center [799, 121] width 220 height 9
click at [733, 78] on input "cid" at bounding box center [740, 80] width 103 height 13
type input "c"
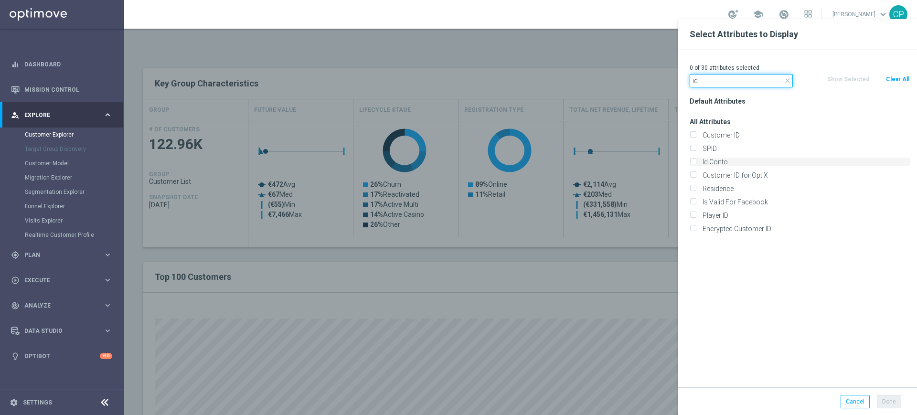
type input "id"
click at [715, 160] on label "Id Conto" at bounding box center [804, 162] width 211 height 9
click at [696, 160] on input "Id Conto" at bounding box center [692, 163] width 6 height 6
checkbox input "true"
click at [724, 133] on label "Customer ID" at bounding box center [804, 135] width 211 height 9
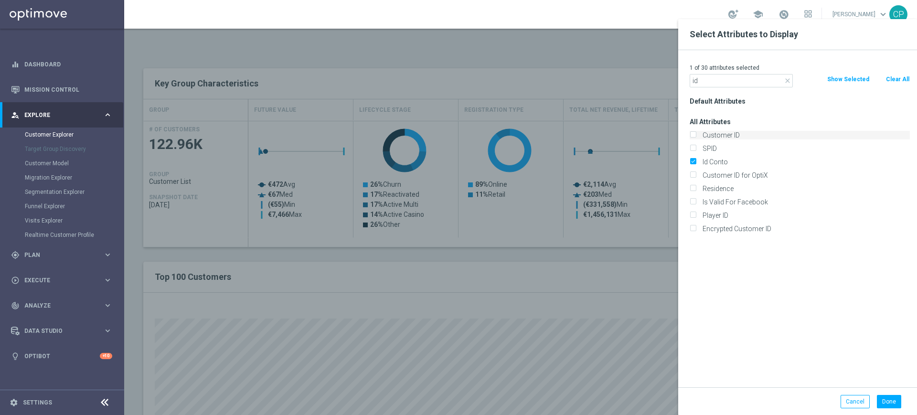
click at [696, 133] on input "Customer ID" at bounding box center [692, 136] width 6 height 6
checkbox input "true"
click at [889, 401] on button "Done" at bounding box center [888, 401] width 24 height 13
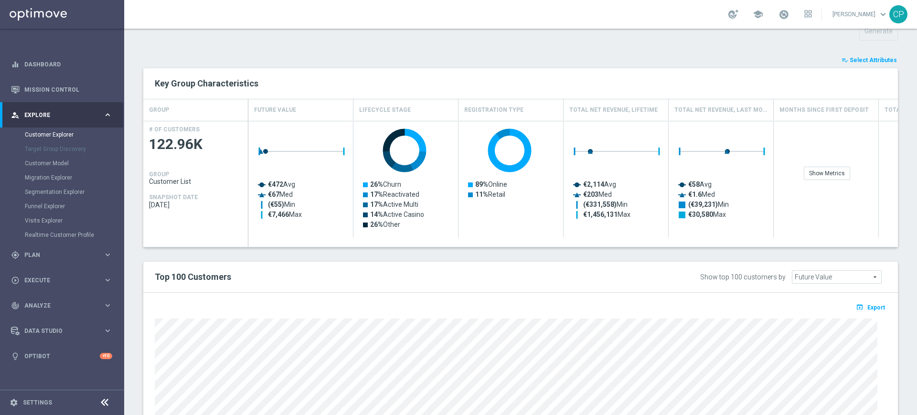
type input "Search"
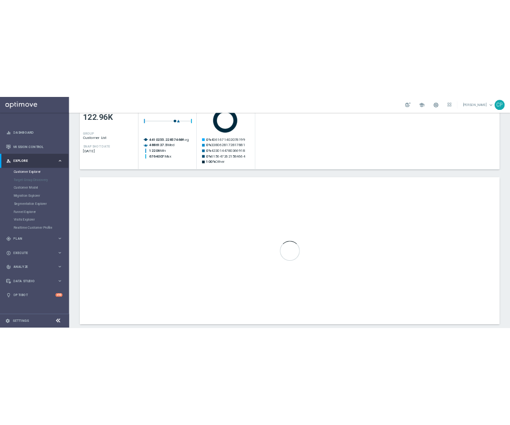
scroll to position [478, 0]
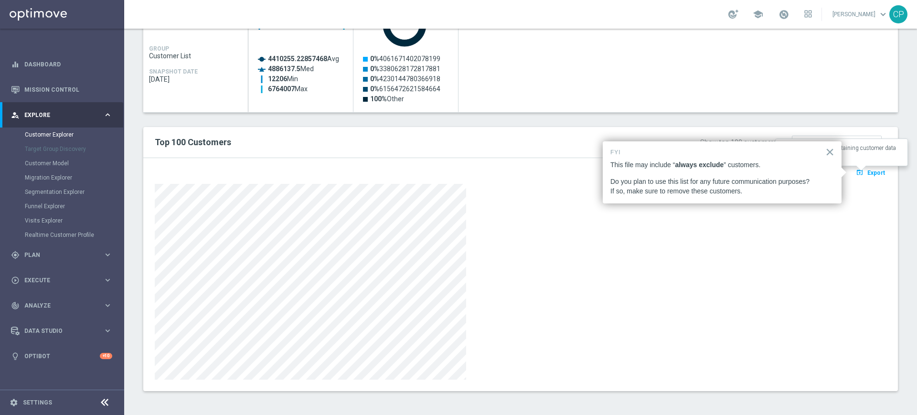
click at [867, 172] on span "Export" at bounding box center [876, 172] width 18 height 7
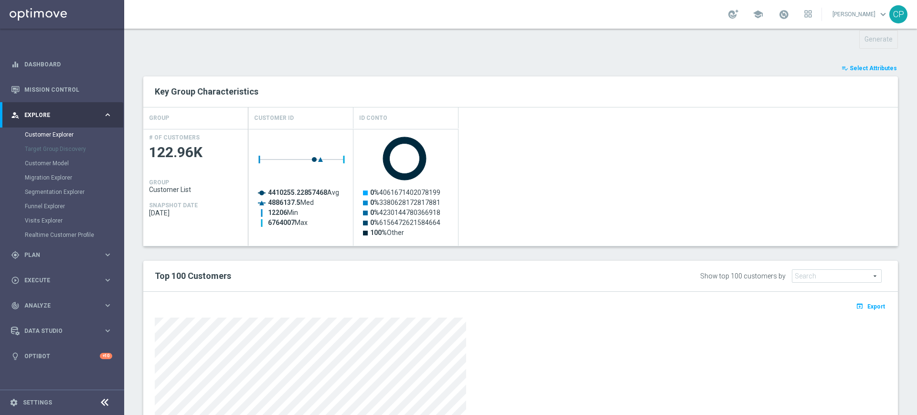
scroll to position [341, 0]
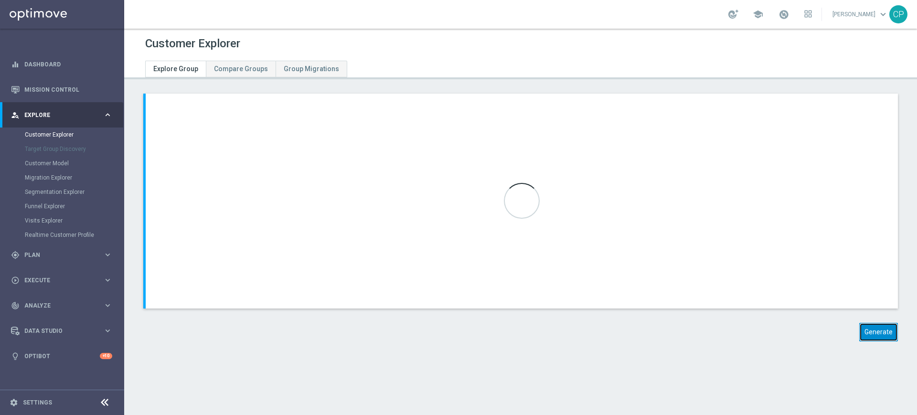
click at [871, 329] on button "Generate" at bounding box center [878, 332] width 39 height 19
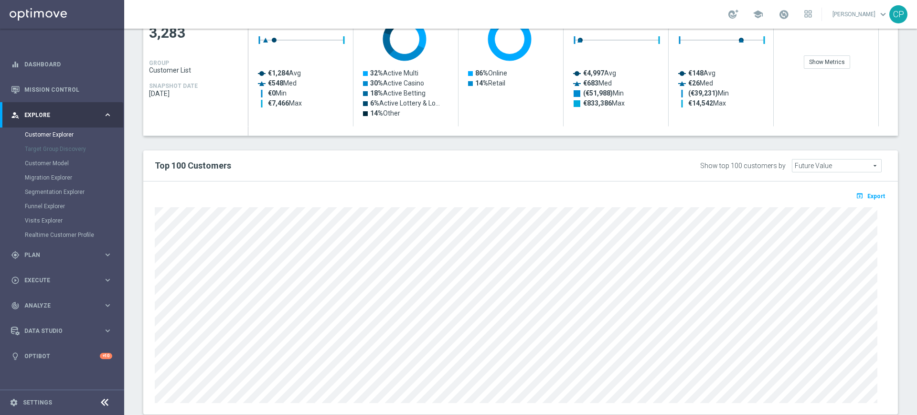
scroll to position [466, 0]
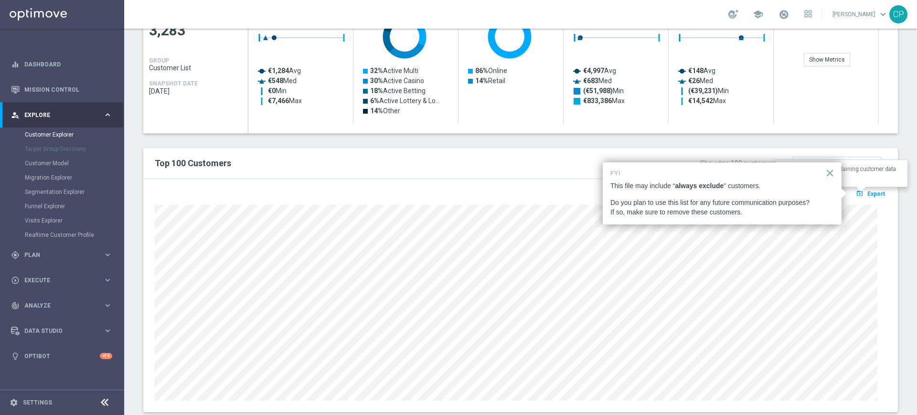
click at [867, 194] on span "Export" at bounding box center [876, 193] width 18 height 7
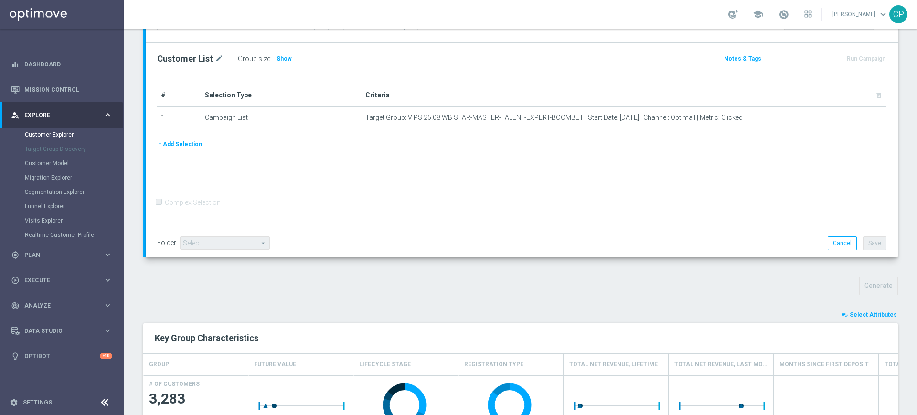
scroll to position [90, 0]
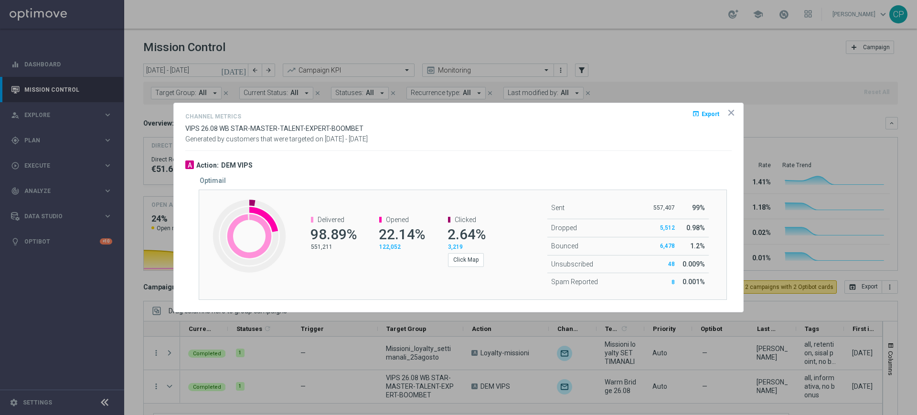
scroll to position [29, 0]
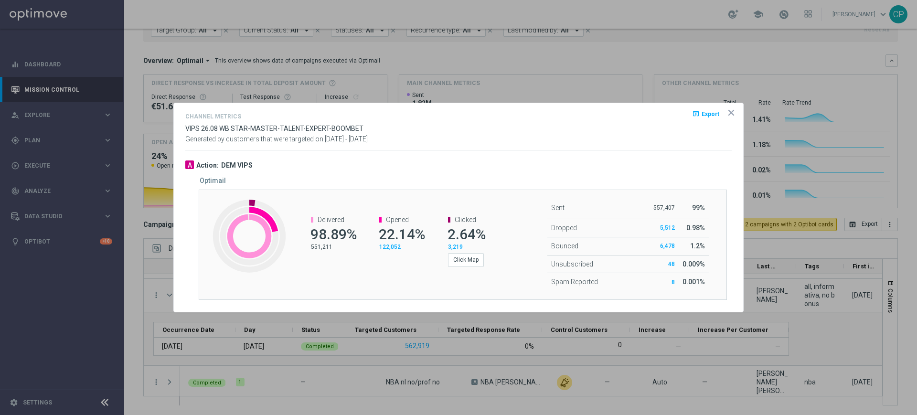
click at [731, 109] on icon "icon" at bounding box center [731, 113] width 10 height 10
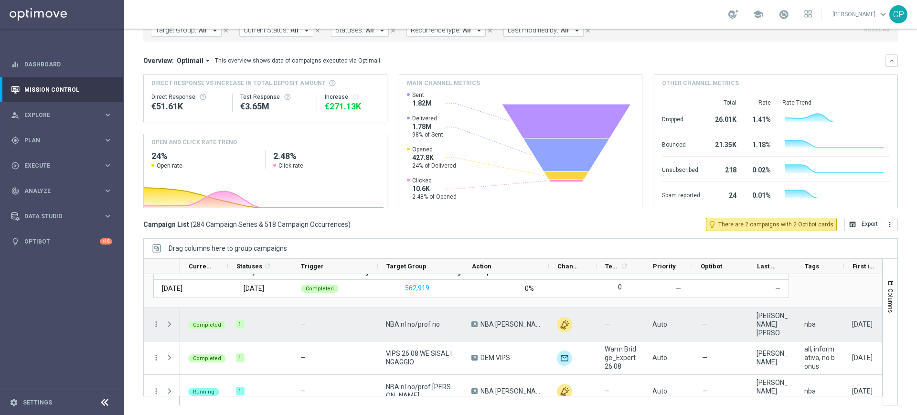
scroll to position [107, 0]
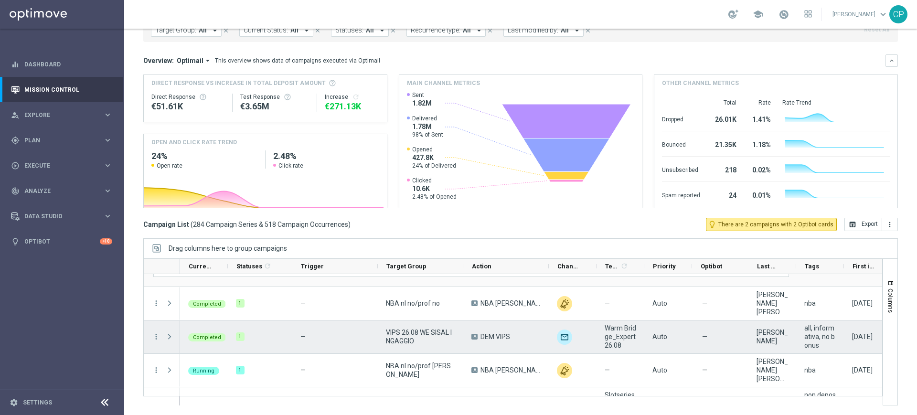
click at [310, 333] on div "—" at bounding box center [334, 336] width 85 height 33
click at [156, 337] on icon "more_vert" at bounding box center [156, 336] width 9 height 9
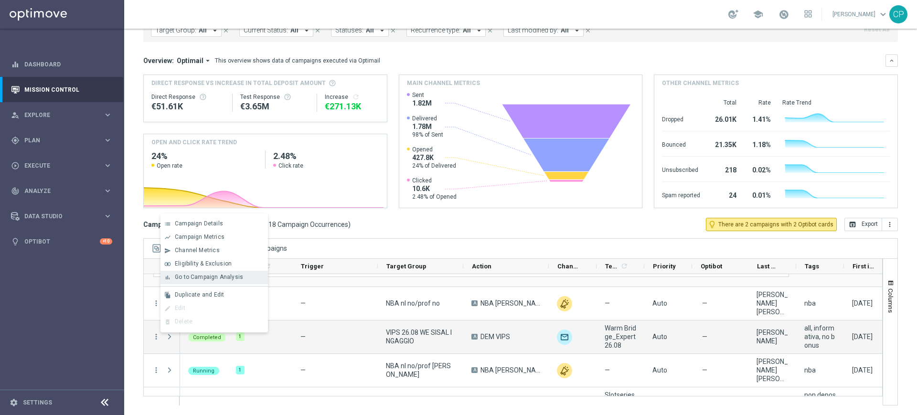
click at [201, 276] on span "Go to Campaign Analysis" at bounding box center [209, 277] width 68 height 7
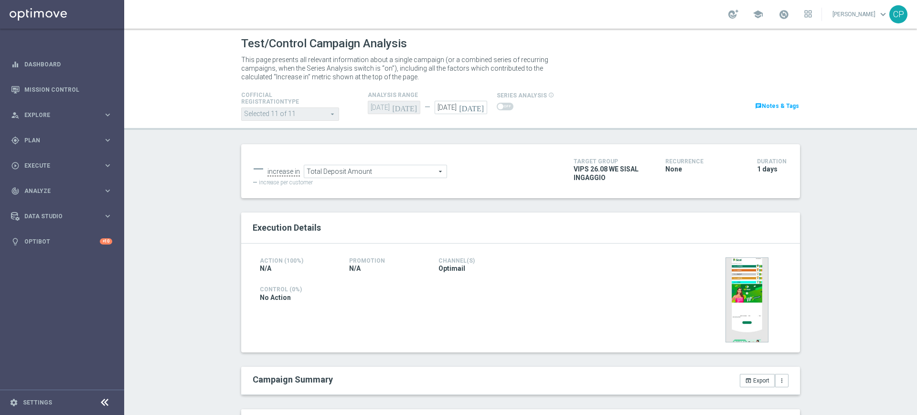
scroll to position [200, 0]
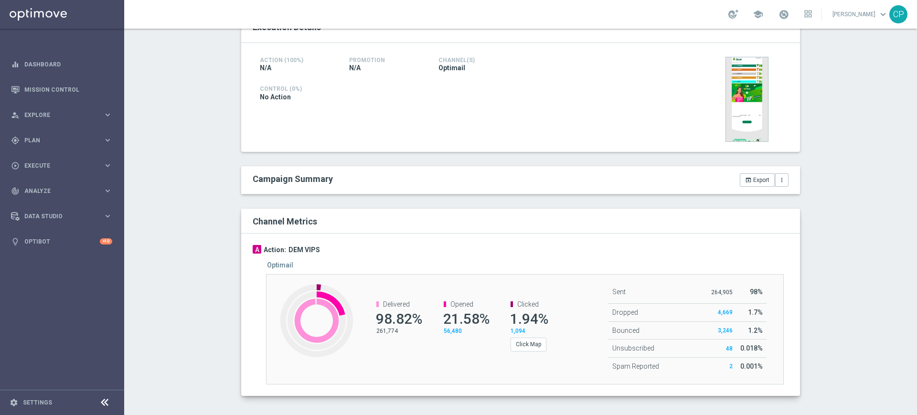
click at [452, 329] on span "56,480" at bounding box center [452, 330] width 18 height 7
click at [514, 331] on span "1,094" at bounding box center [517, 330] width 15 height 7
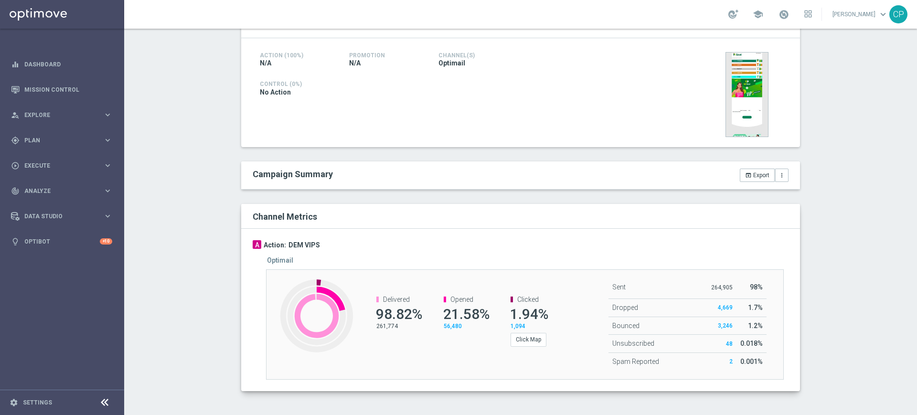
click at [383, 323] on p "261,774" at bounding box center [397, 326] width 43 height 8
click at [719, 287] on p "264,905" at bounding box center [721, 288] width 21 height 8
click at [383, 331] on div "Delivered 98.82% 261,774" at bounding box center [392, 313] width 67 height 54
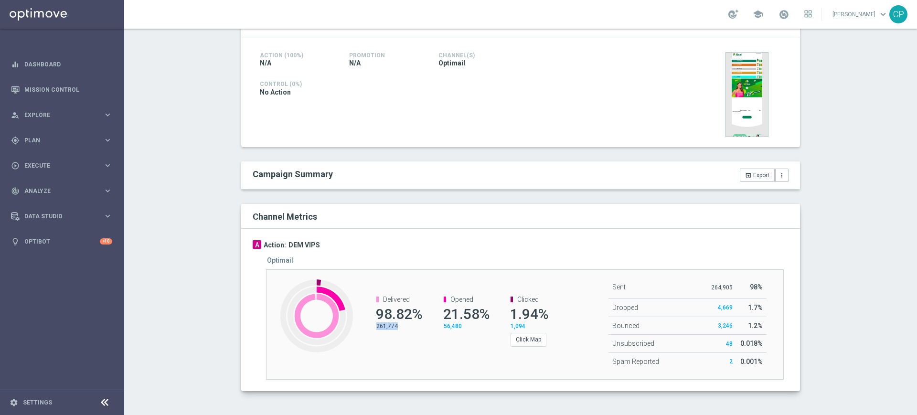
click at [383, 331] on div "Delivered 98.82% 261,774" at bounding box center [392, 313] width 67 height 54
click at [463, 259] on div "Optimail" at bounding box center [531, 260] width 528 height 8
drag, startPoint x: 368, startPoint y: 329, endPoint x: 395, endPoint y: 327, distance: 27.3
click at [395, 327] on channel-metrics-number "Delivered 98.82% 261,774" at bounding box center [393, 312] width 53 height 35
click at [374, 340] on div "Delivered 98.82% 261,774 Opened 21.58% 56,480 Clicked 1.94% 1,094 Click Map" at bounding box center [459, 321] width 215 height 70
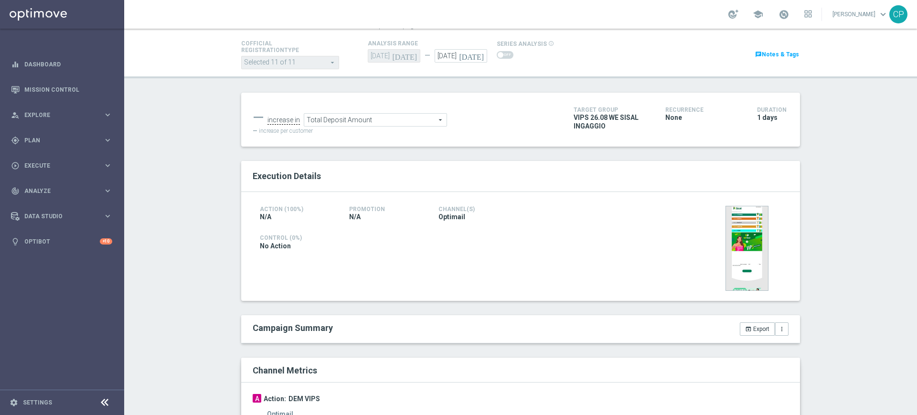
scroll to position [51, 0]
click at [48, 87] on link "Mission Control" at bounding box center [68, 89] width 88 height 25
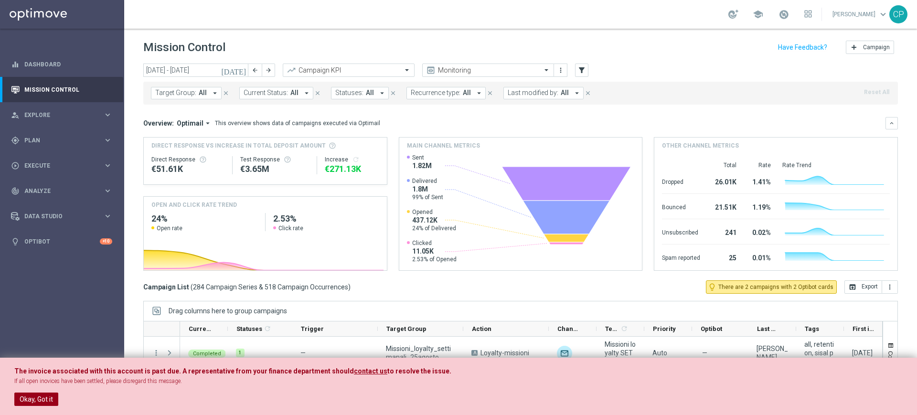
click at [45, 400] on button "Okay, Got it" at bounding box center [36, 398] width 44 height 13
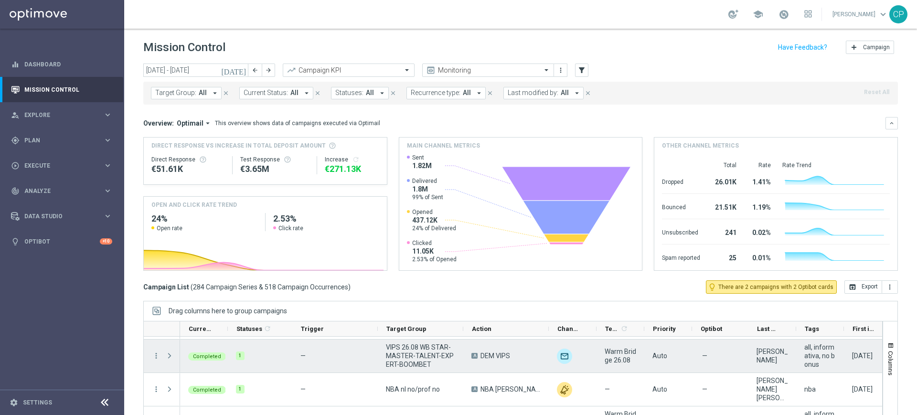
scroll to position [30, 0]
click at [169, 357] on span "Press SPACE to select this row." at bounding box center [169, 356] width 9 height 8
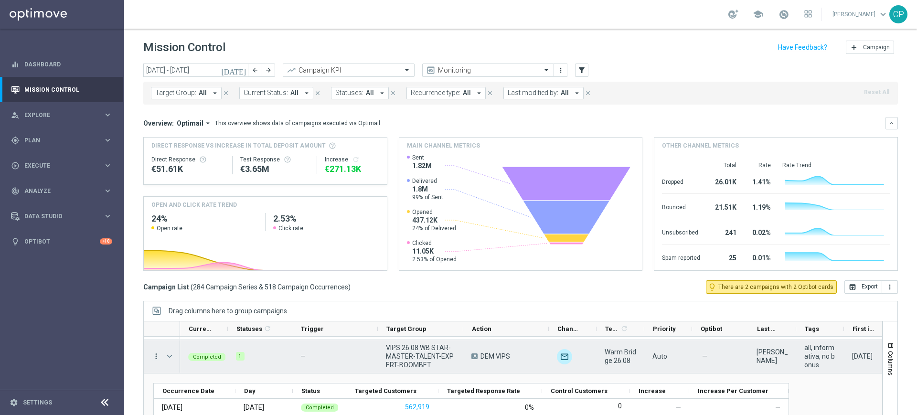
click at [153, 356] on icon "more_vert" at bounding box center [156, 356] width 9 height 9
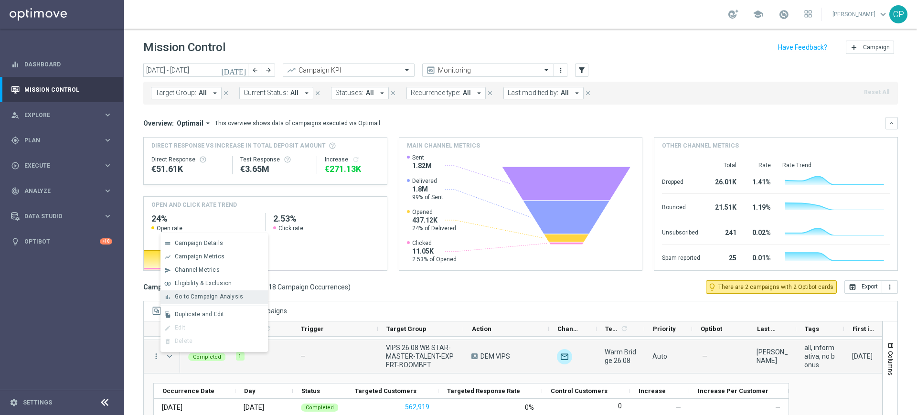
click at [190, 293] on span "Go to Campaign Analysis" at bounding box center [209, 296] width 68 height 7
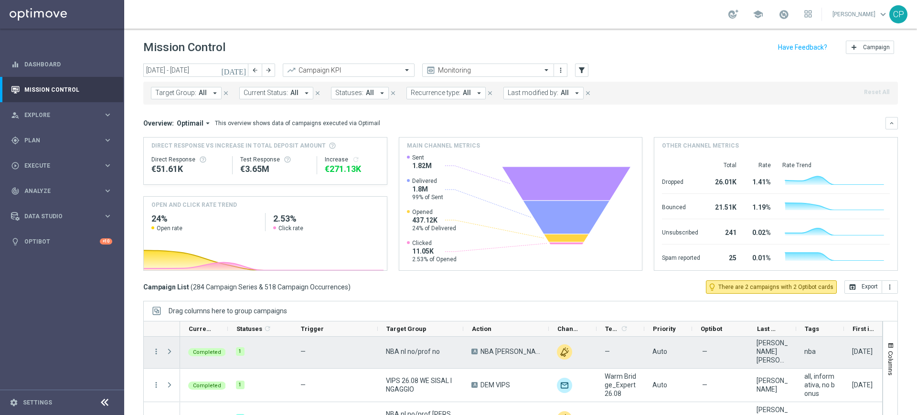
scroll to position [132, 0]
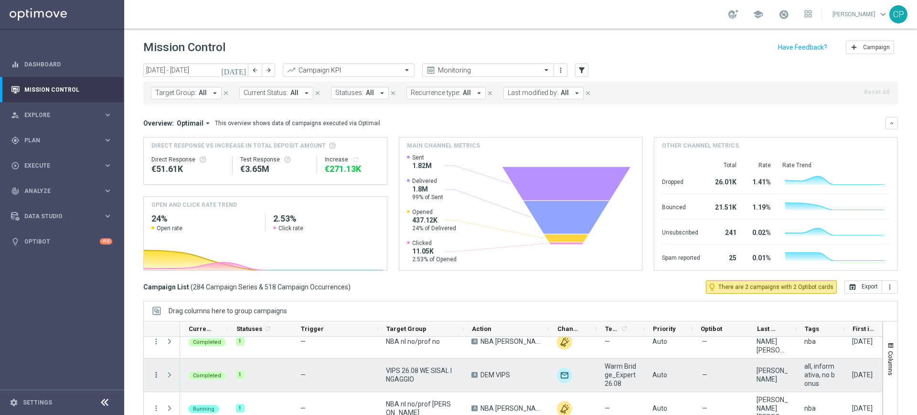
click at [155, 374] on icon "more_vert" at bounding box center [156, 374] width 9 height 9
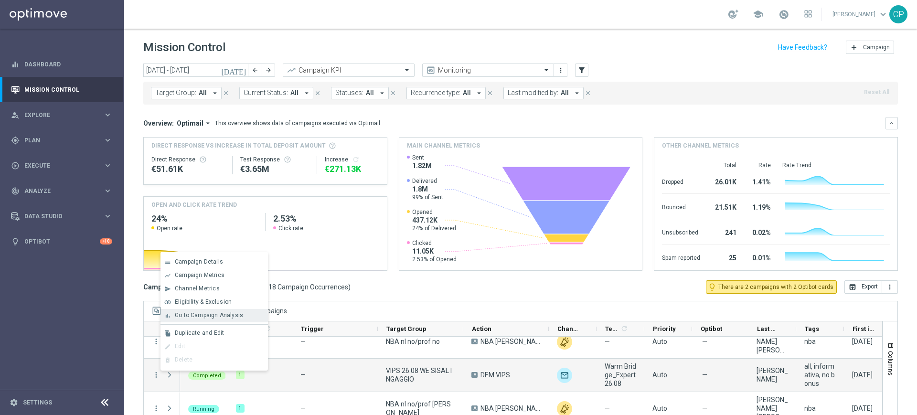
click at [195, 317] on span "Go to Campaign Analysis" at bounding box center [209, 315] width 68 height 7
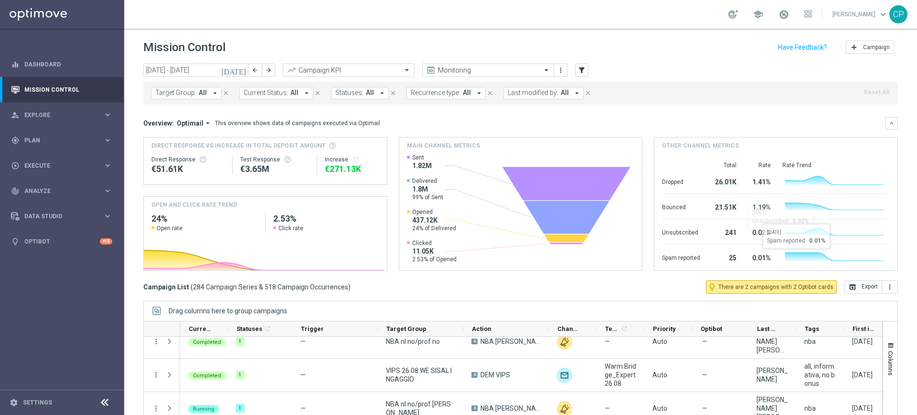
click at [781, 306] on div "Drag columns here to group campaigns" at bounding box center [520, 311] width 754 height 20
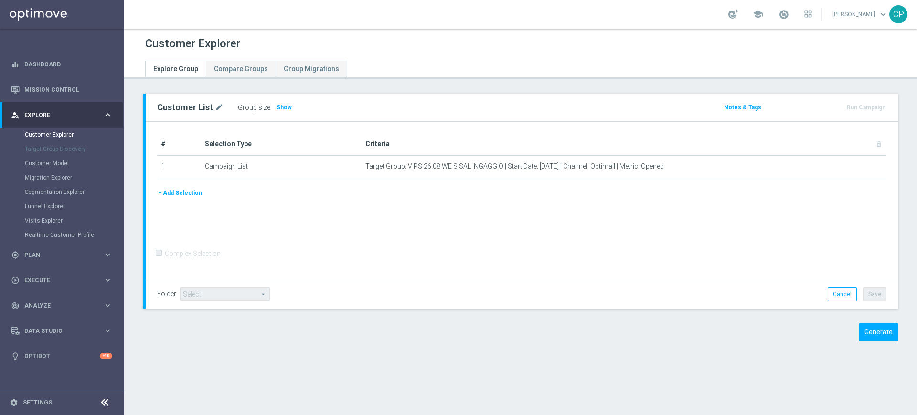
drag, startPoint x: 868, startPoint y: 329, endPoint x: 878, endPoint y: 366, distance: 38.1
click at [878, 366] on div "Customer Explorer Explore Group Compare Groups Group Migrations Customer List m…" at bounding box center [520, 222] width 792 height 386
click at [878, 328] on button "Generate" at bounding box center [878, 332] width 39 height 19
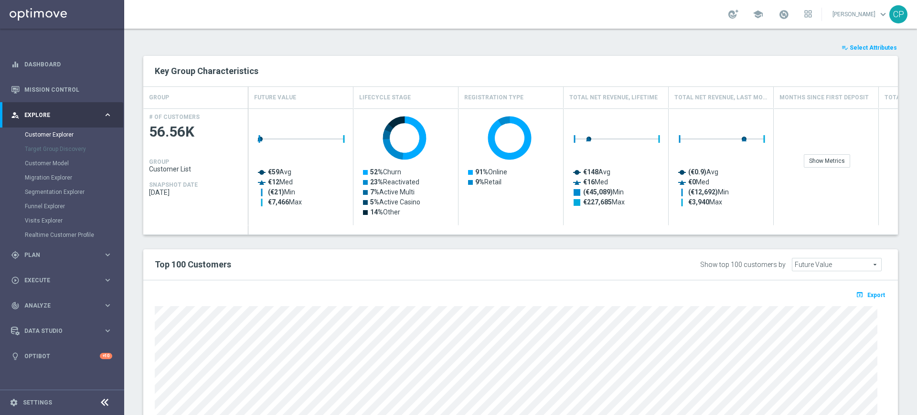
scroll to position [346, 0]
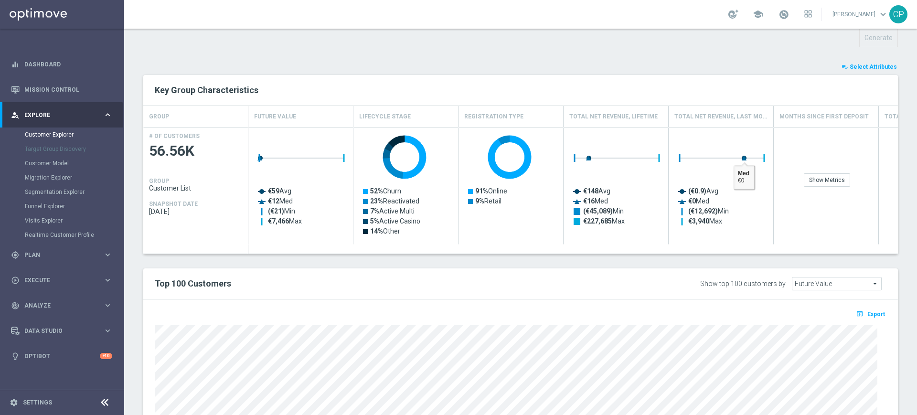
click at [859, 66] on span "Select Attributes" at bounding box center [872, 66] width 47 height 7
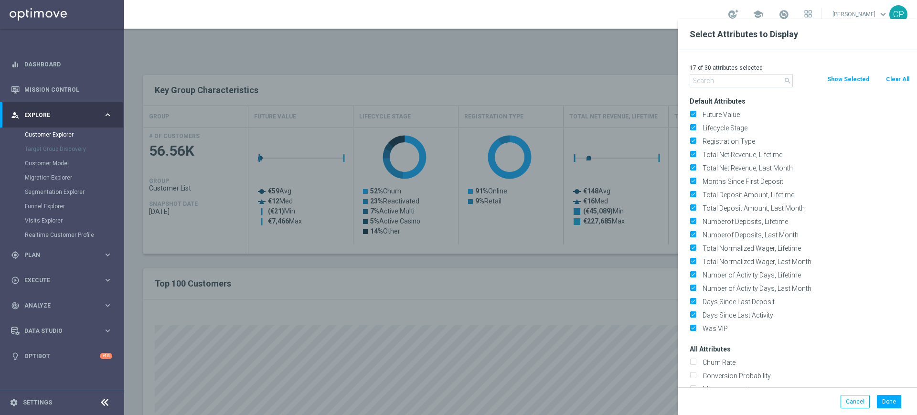
click at [895, 79] on button "Clear All" at bounding box center [897, 79] width 25 height 11
checkbox input "false"
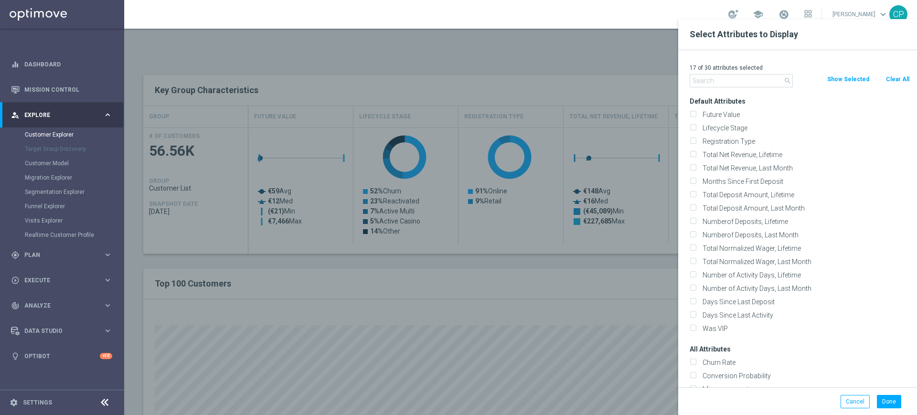
checkbox input "false"
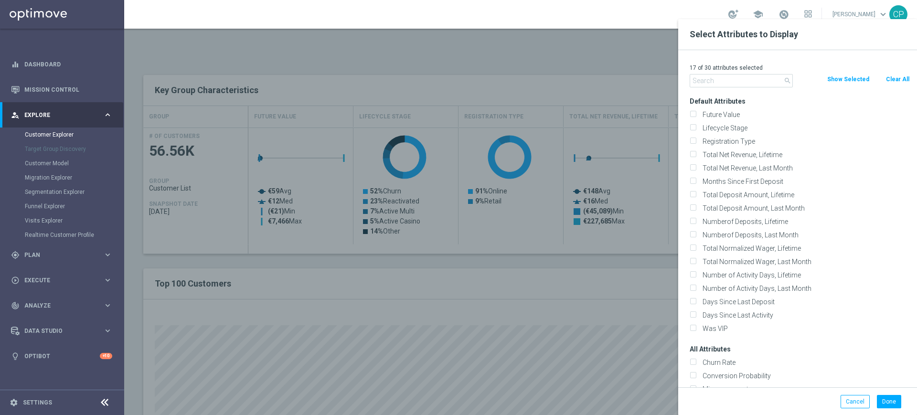
checkbox input "false"
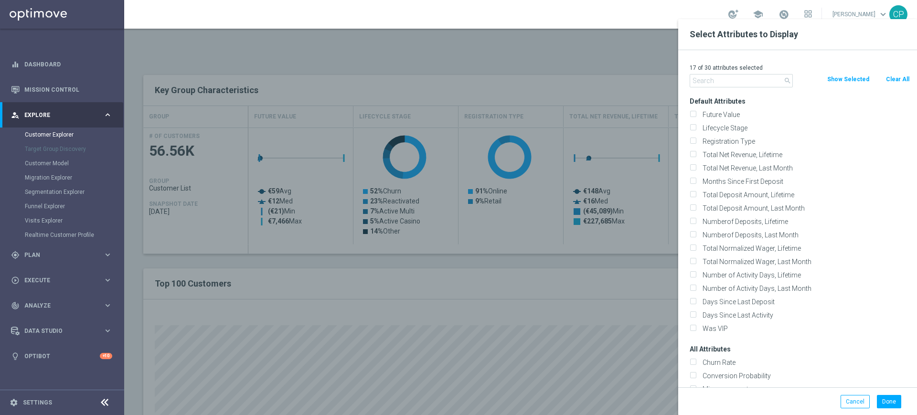
checkbox input "false"
click at [731, 82] on input "text" at bounding box center [740, 80] width 103 height 13
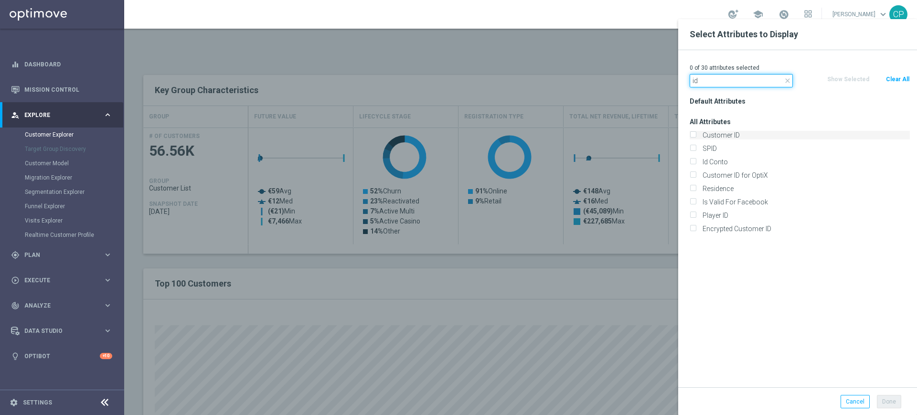
type input "id"
click at [693, 137] on input "Customer ID" at bounding box center [692, 136] width 6 height 6
checkbox input "true"
click at [694, 162] on input "Id Conto" at bounding box center [692, 163] width 6 height 6
checkbox input "true"
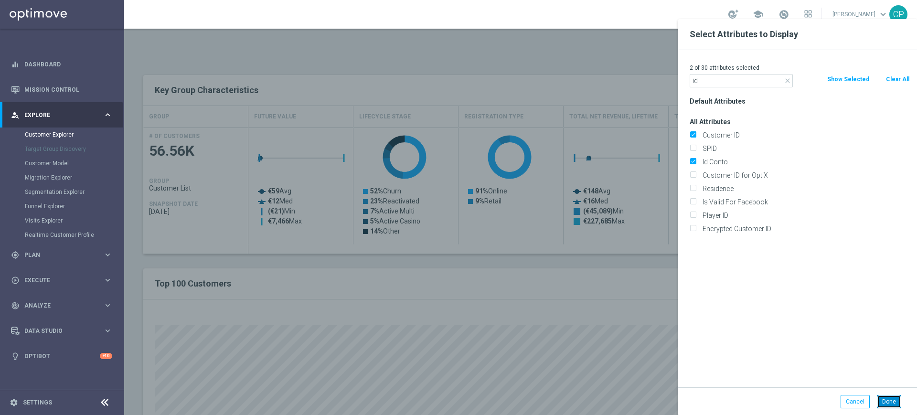
click at [892, 402] on button "Done" at bounding box center [888, 401] width 24 height 13
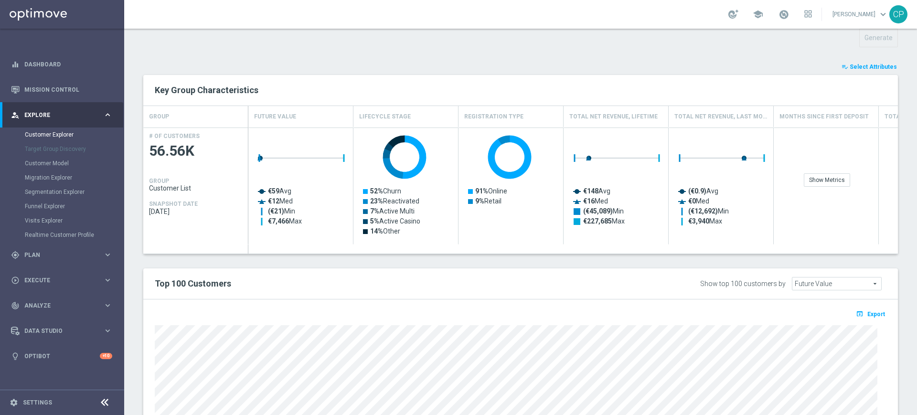
type input "Search"
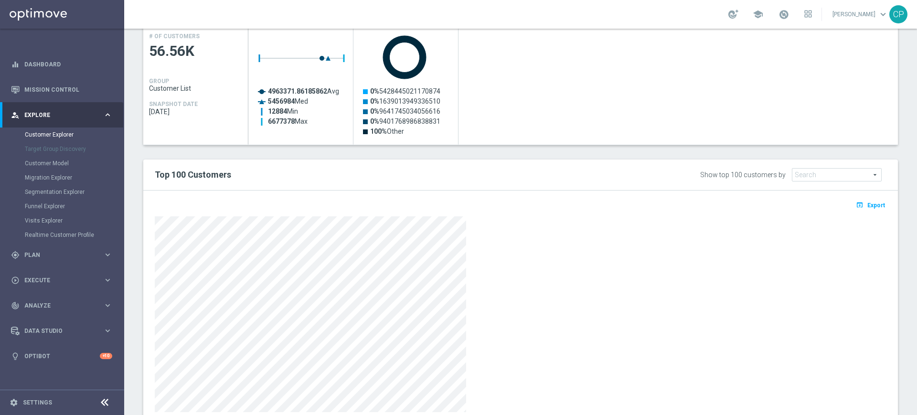
scroll to position [470, 0]
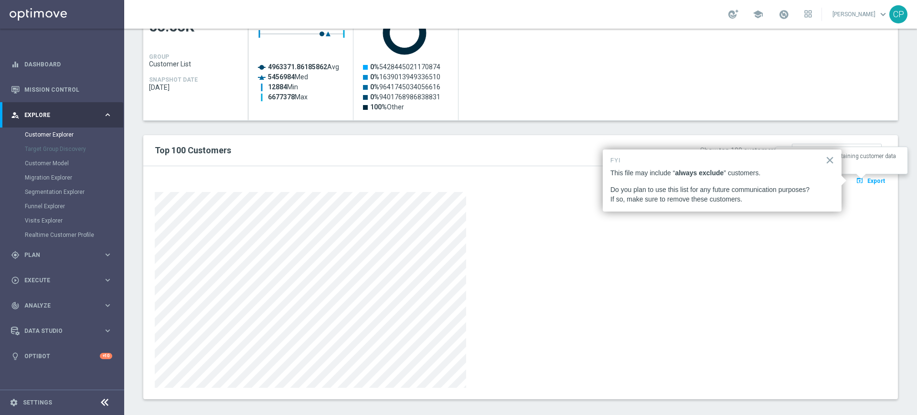
click at [867, 178] on span "Export" at bounding box center [876, 181] width 18 height 7
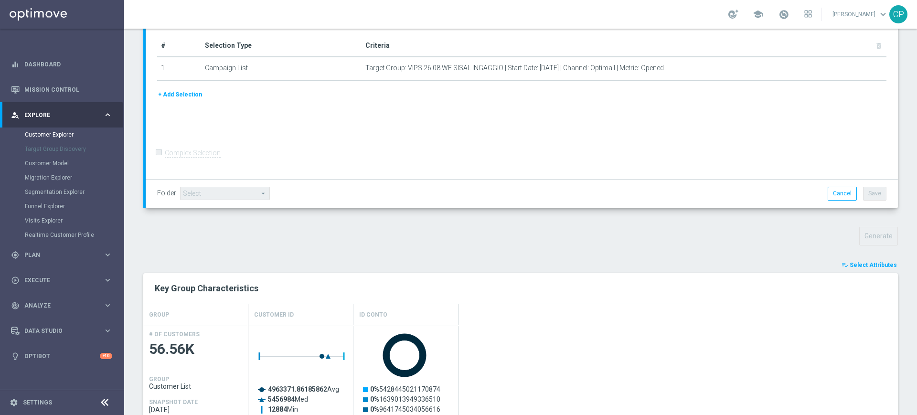
scroll to position [0, 0]
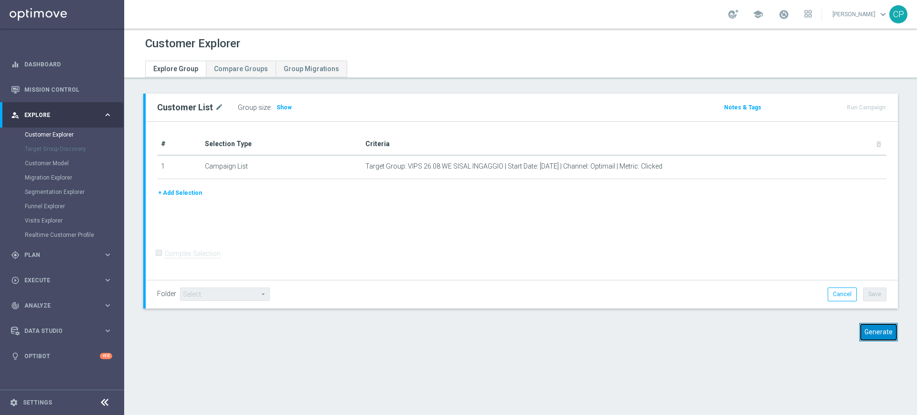
click at [878, 335] on button "Generate" at bounding box center [878, 332] width 39 height 19
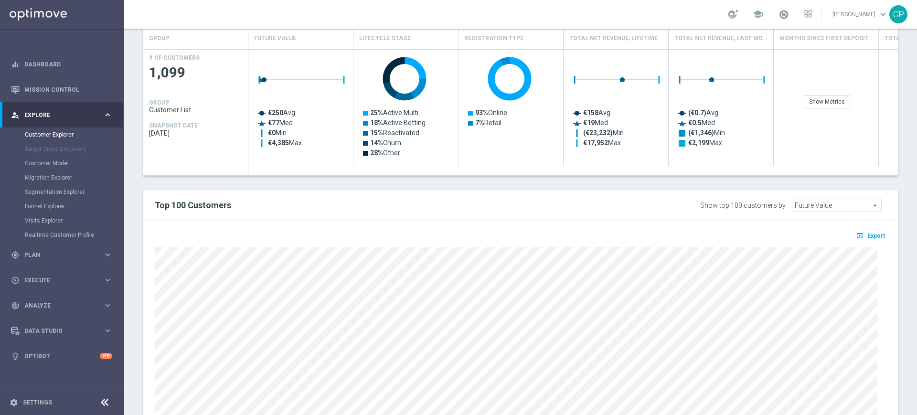
scroll to position [424, 0]
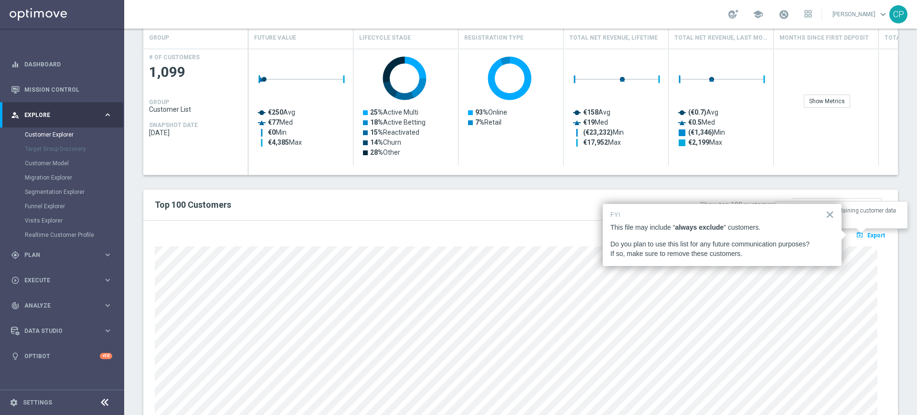
click at [868, 236] on span "Export" at bounding box center [876, 235] width 18 height 7
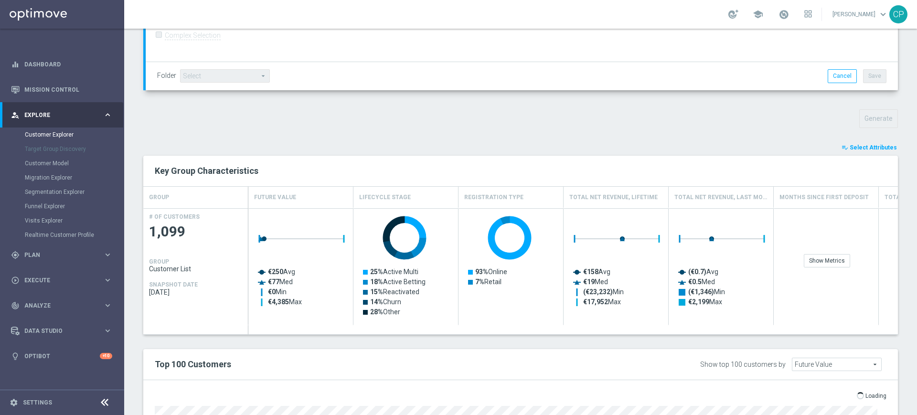
scroll to position [265, 0]
click at [365, 122] on div "Generate" at bounding box center [520, 118] width 769 height 19
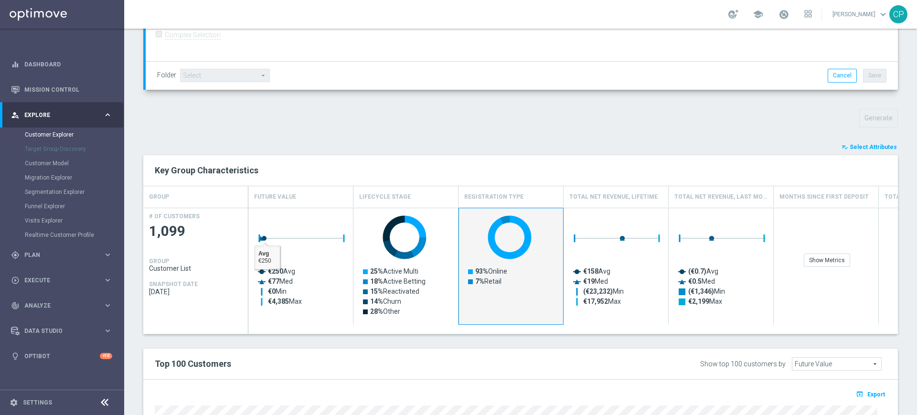
scroll to position [487, 0]
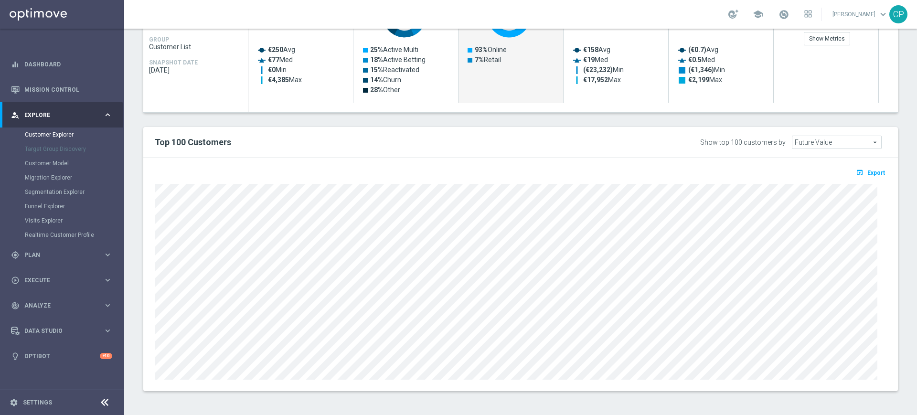
click at [780, 77] on div "Show Metrics" at bounding box center [825, 44] width 105 height 117
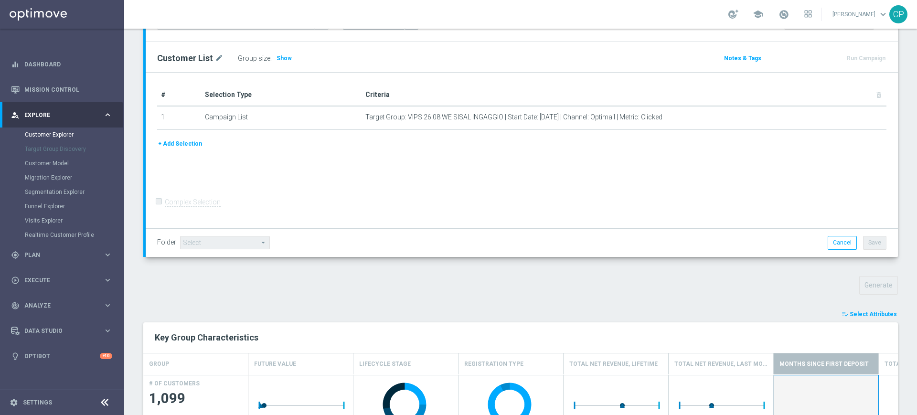
scroll to position [0, 0]
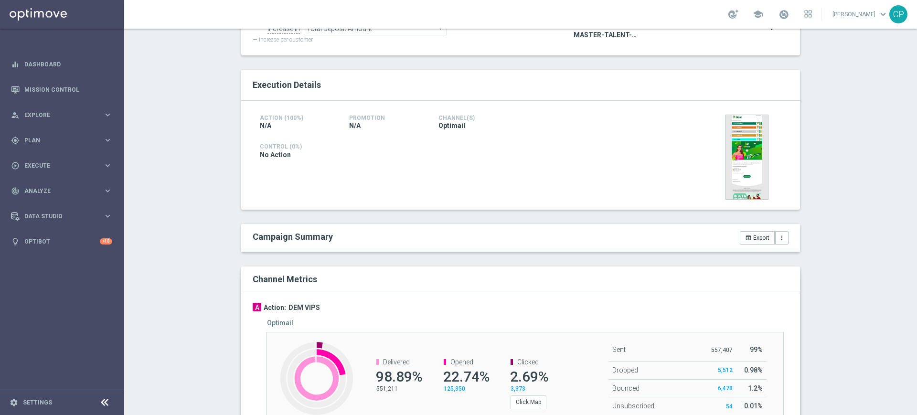
scroll to position [157, 0]
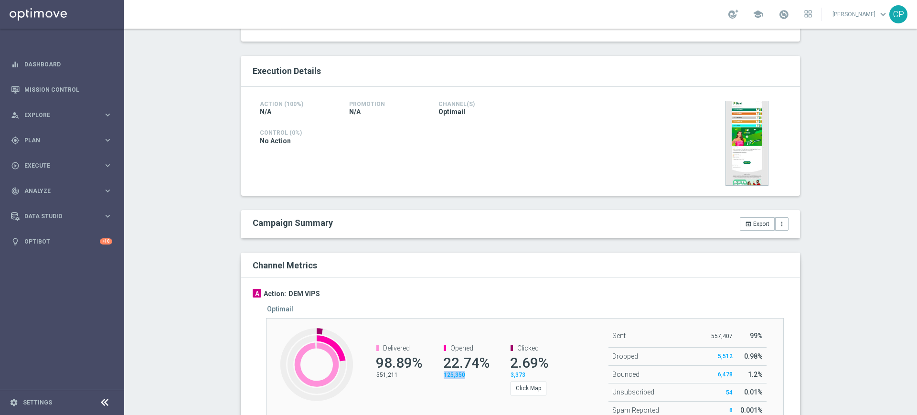
drag, startPoint x: 466, startPoint y: 375, endPoint x: 434, endPoint y: 378, distance: 31.7
click at [434, 378] on channel-metrics-number "Opened 22.74% 125,350" at bounding box center [460, 361] width 53 height 35
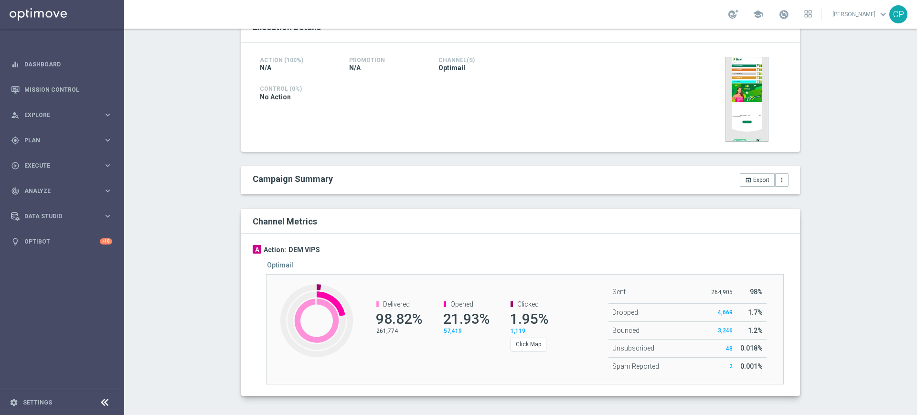
scroll to position [205, 0]
